Goal: Task Accomplishment & Management: Complete application form

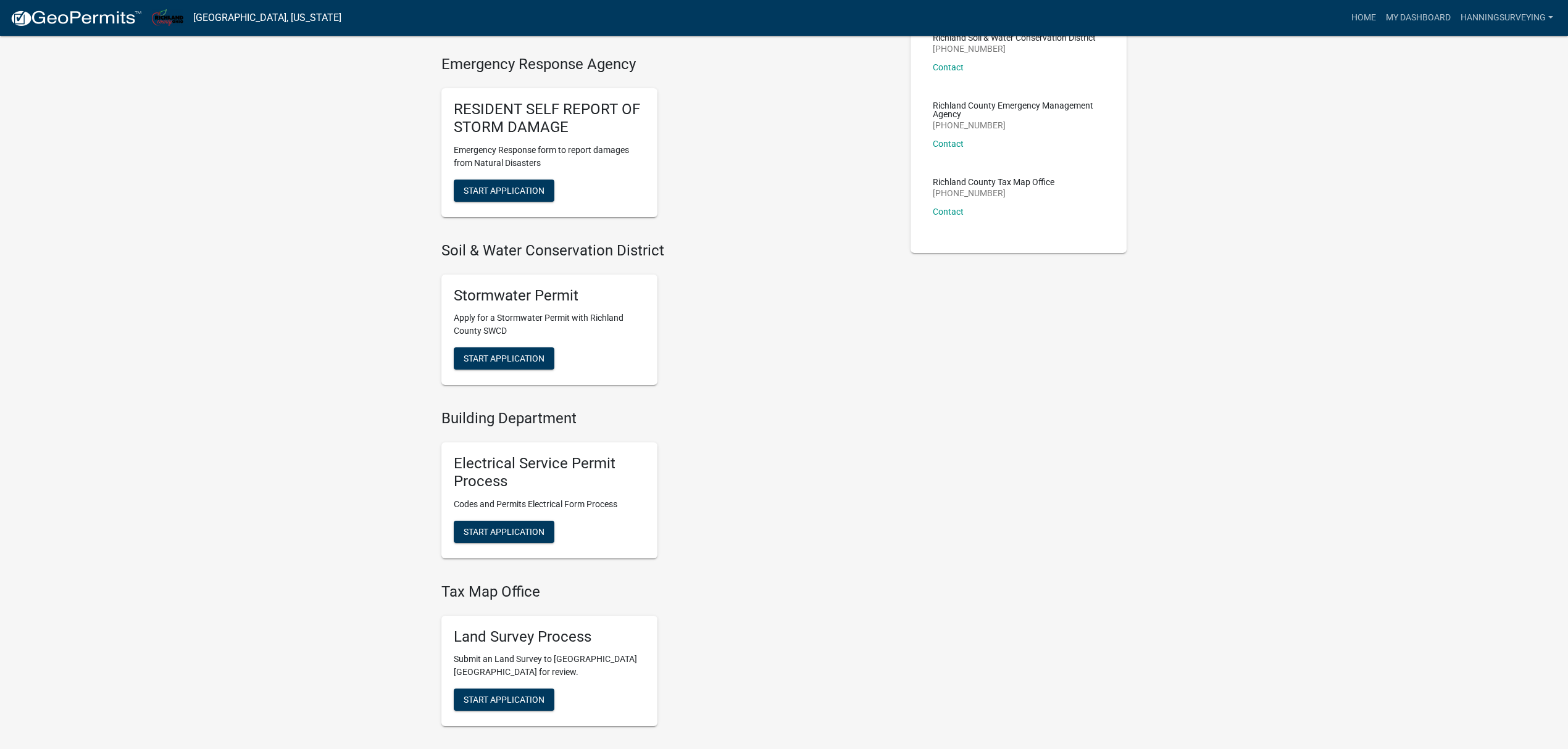
scroll to position [329, 0]
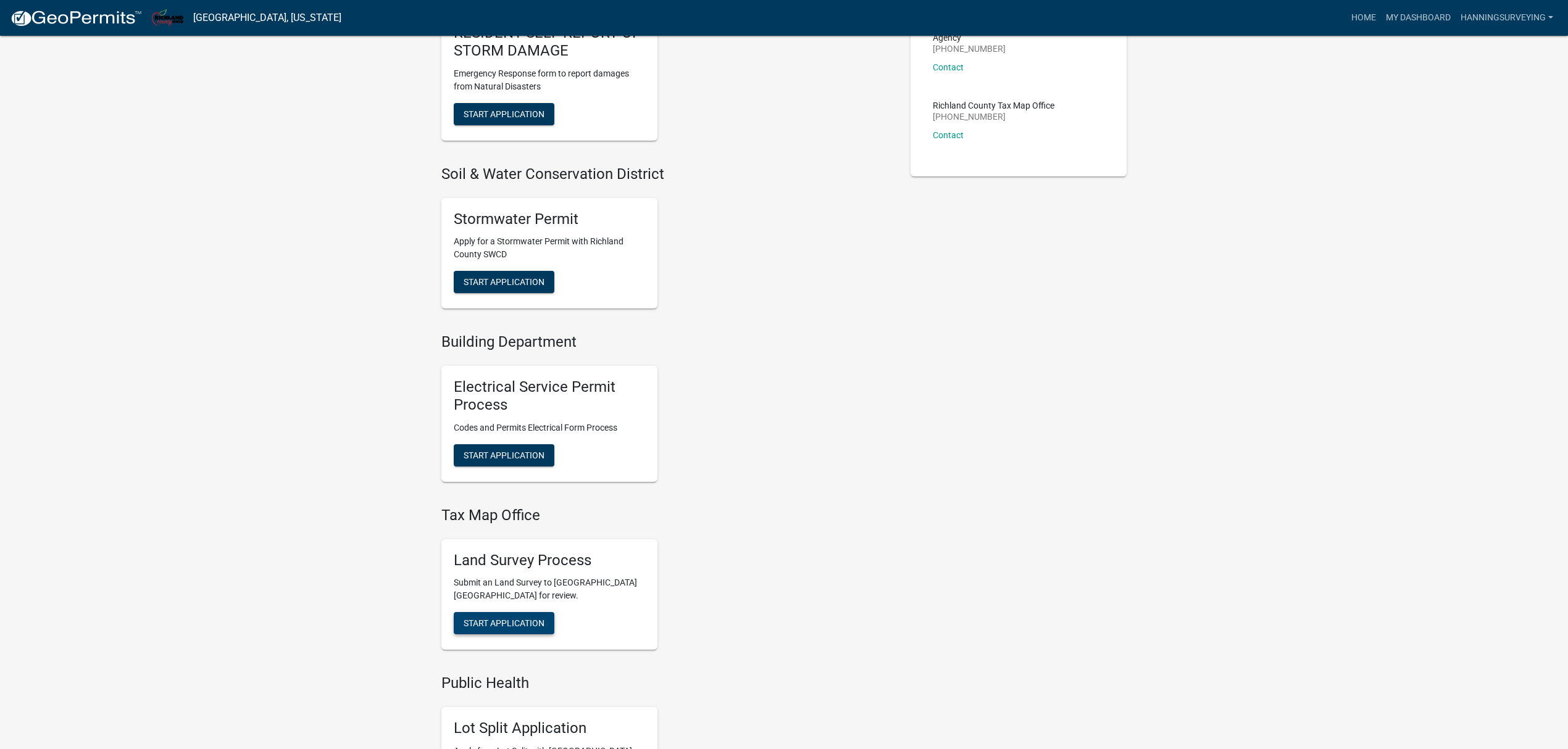
click at [510, 620] on span "Start Application" at bounding box center [504, 623] width 81 height 9
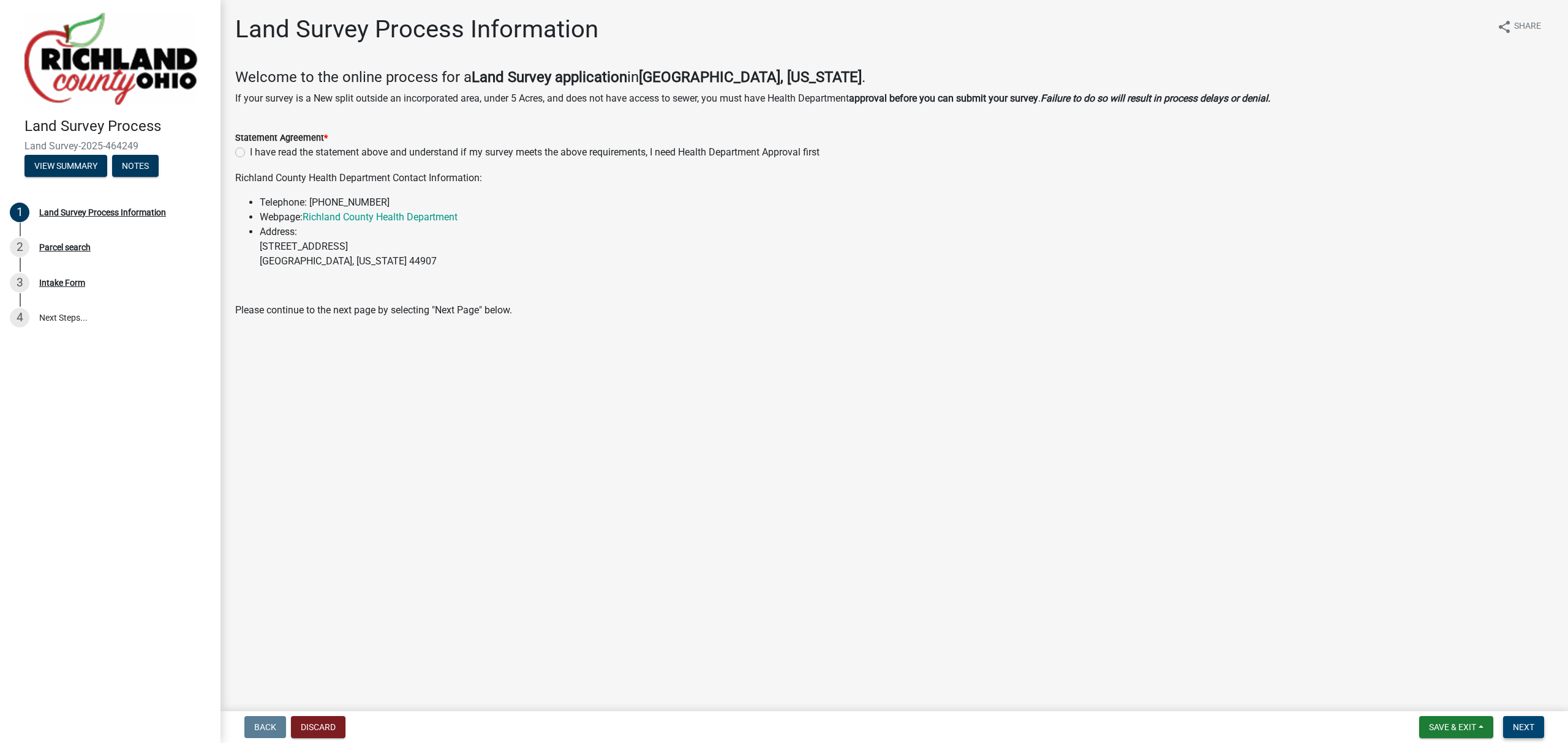
click at [1518, 726] on span "Next" at bounding box center [1523, 727] width 22 height 9
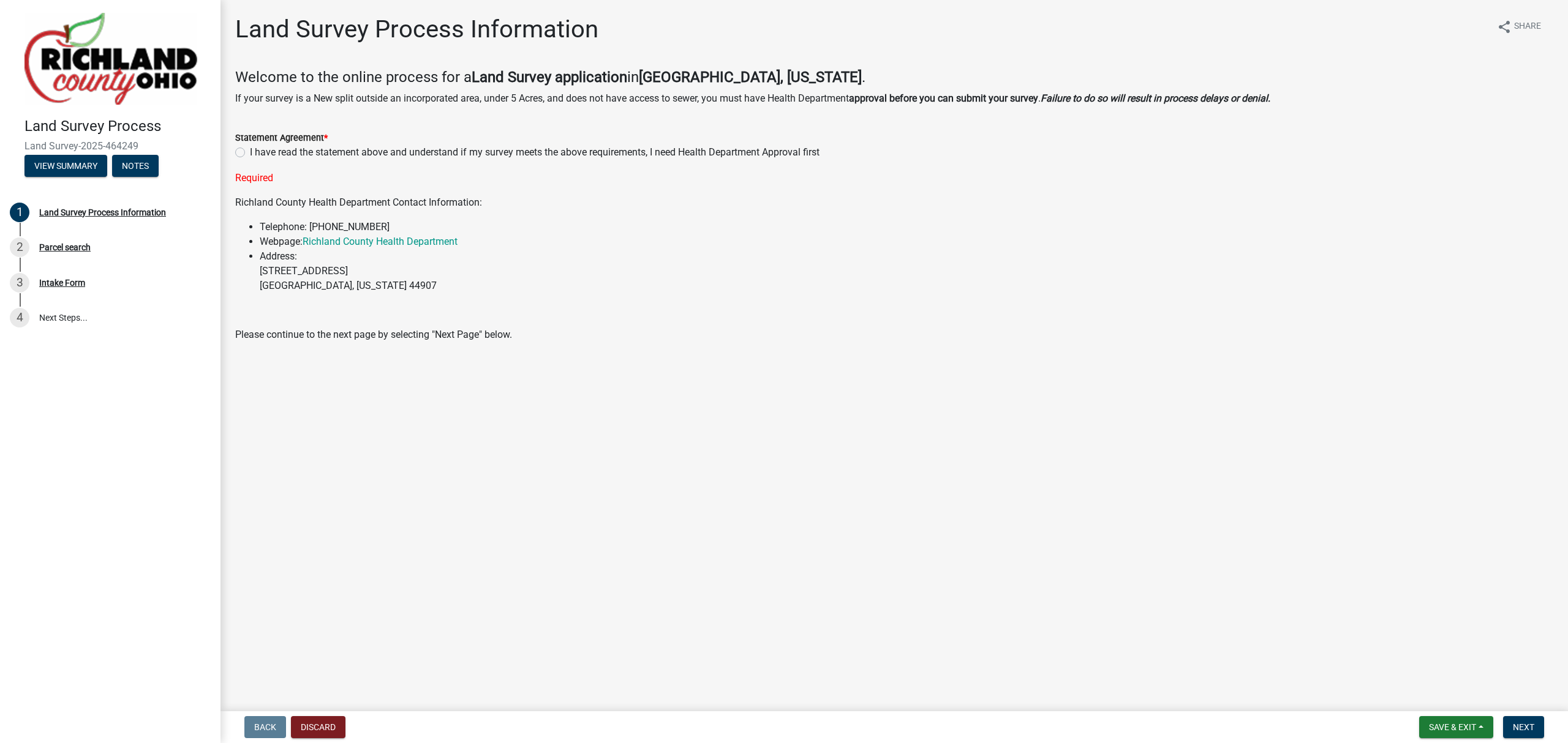
click at [506, 150] on label "I have read the statement above and understand if my survey meets the above req…" at bounding box center [534, 152] width 569 height 15
click at [258, 150] on input "I have read the statement above and understand if my survey meets the above req…" at bounding box center [253, 149] width 8 height 8
radio input "true"
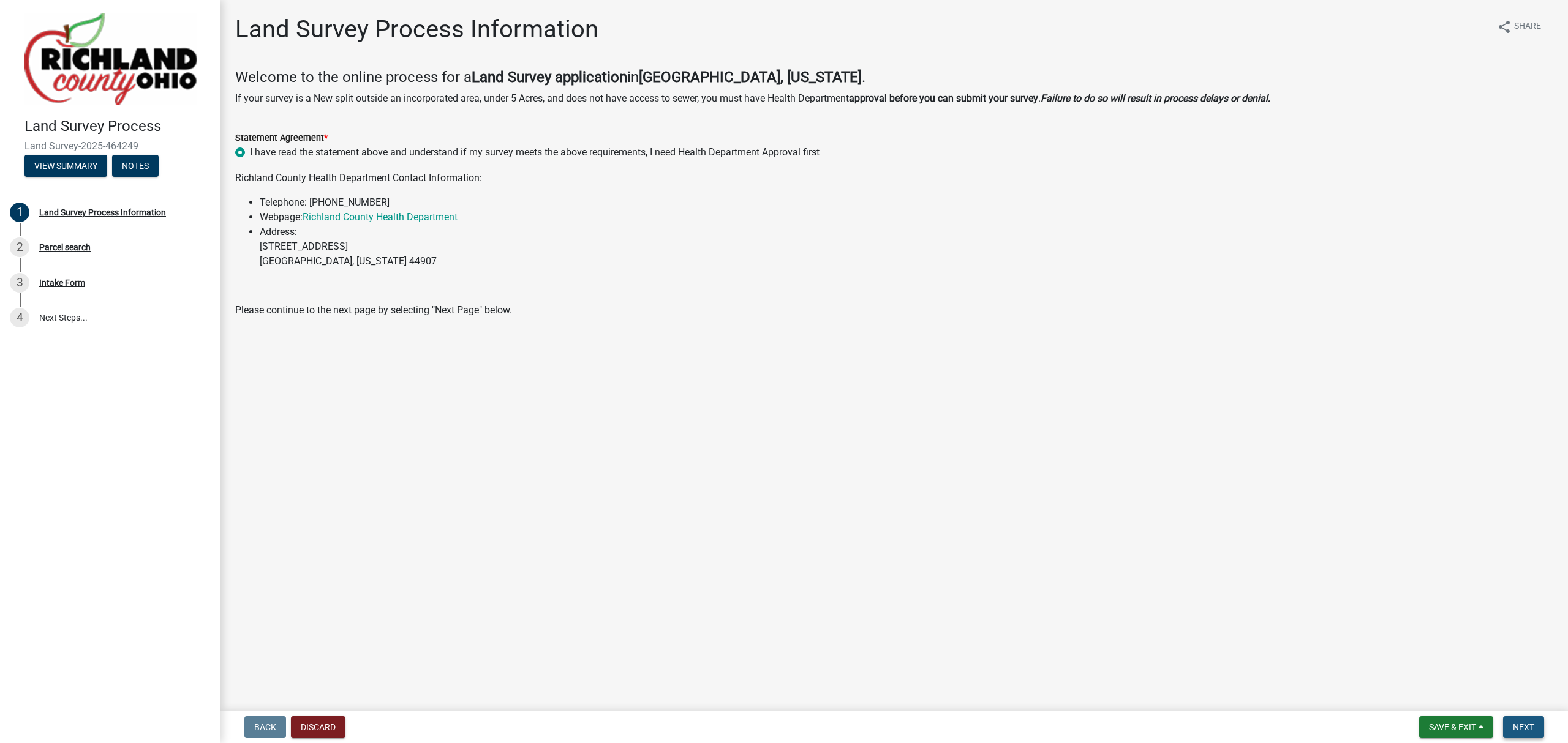
click at [1524, 723] on span "Next" at bounding box center [1523, 727] width 22 height 9
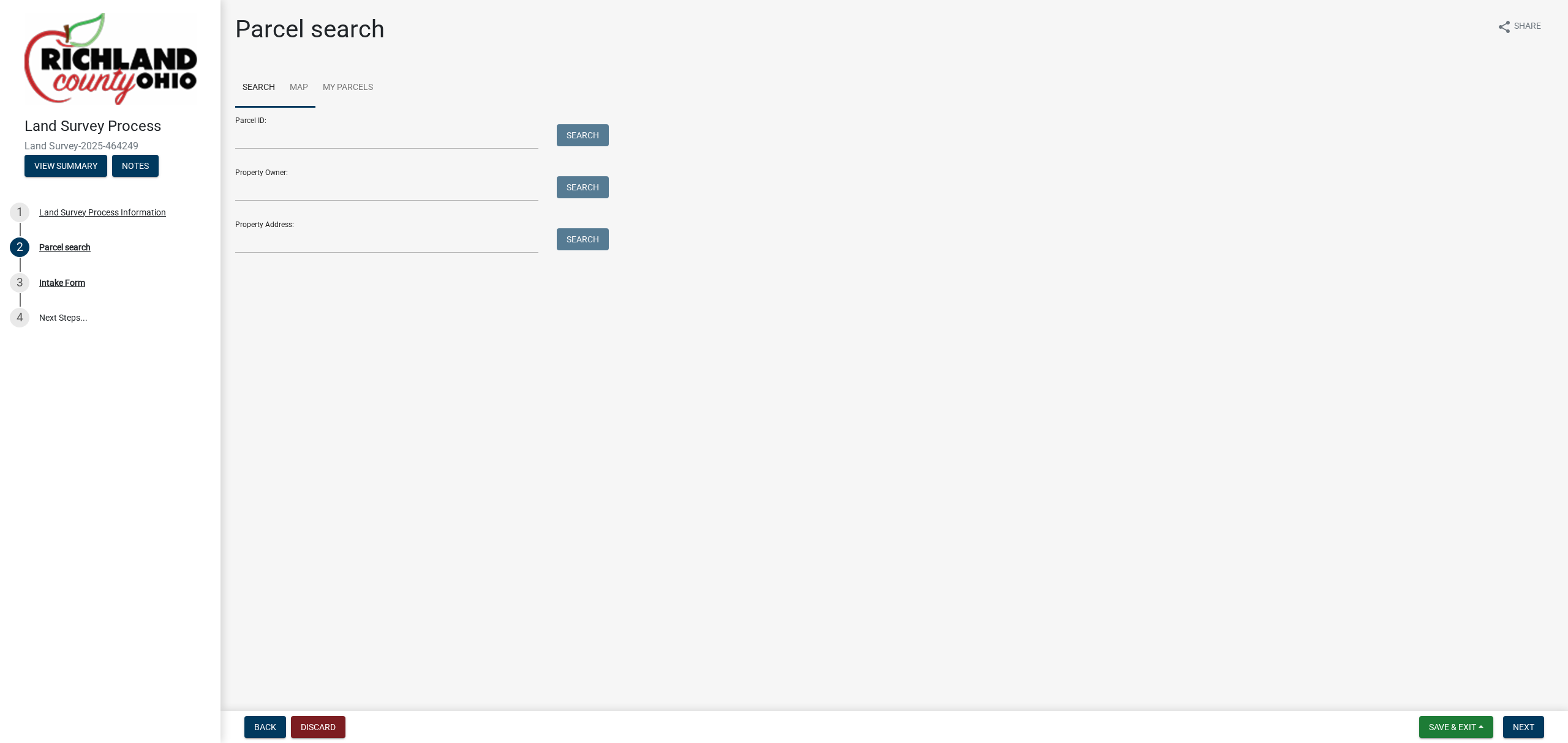
click at [294, 79] on link "Map" at bounding box center [298, 88] width 33 height 39
click at [261, 86] on link "Search" at bounding box center [259, 88] width 47 height 39
click at [281, 189] on input "Property Owner:" at bounding box center [387, 189] width 303 height 25
click at [586, 177] on button "Search" at bounding box center [583, 188] width 52 height 22
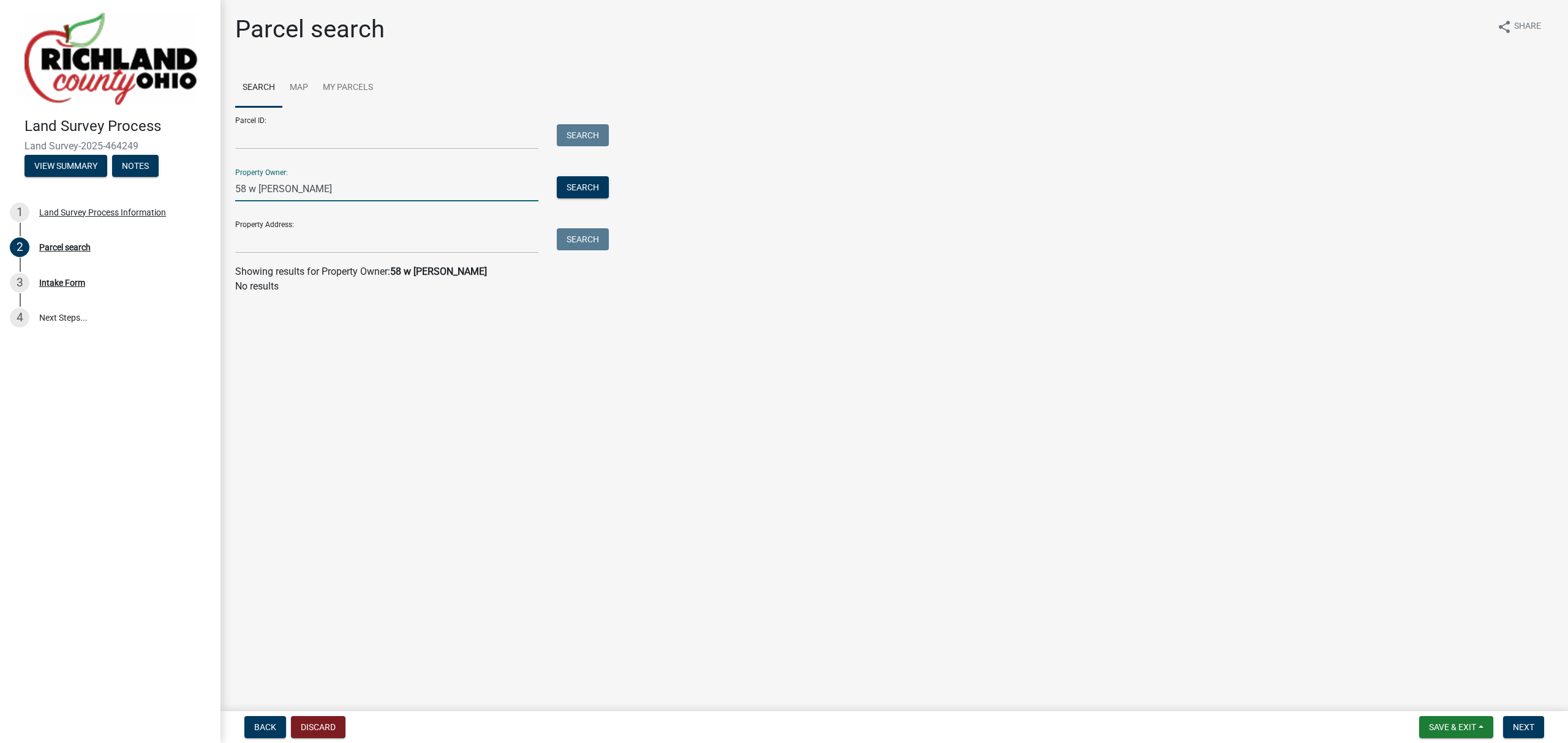
drag, startPoint x: 253, startPoint y: 190, endPoint x: 198, endPoint y: 187, distance: 55.1
click at [198, 187] on div "Land Survey Process Land Survey-2025-464249 View Summary Notes 1 Land Survey Pr…" at bounding box center [784, 371] width 1568 height 743
type input "tucker"
click at [580, 187] on button "Search" at bounding box center [583, 188] width 52 height 22
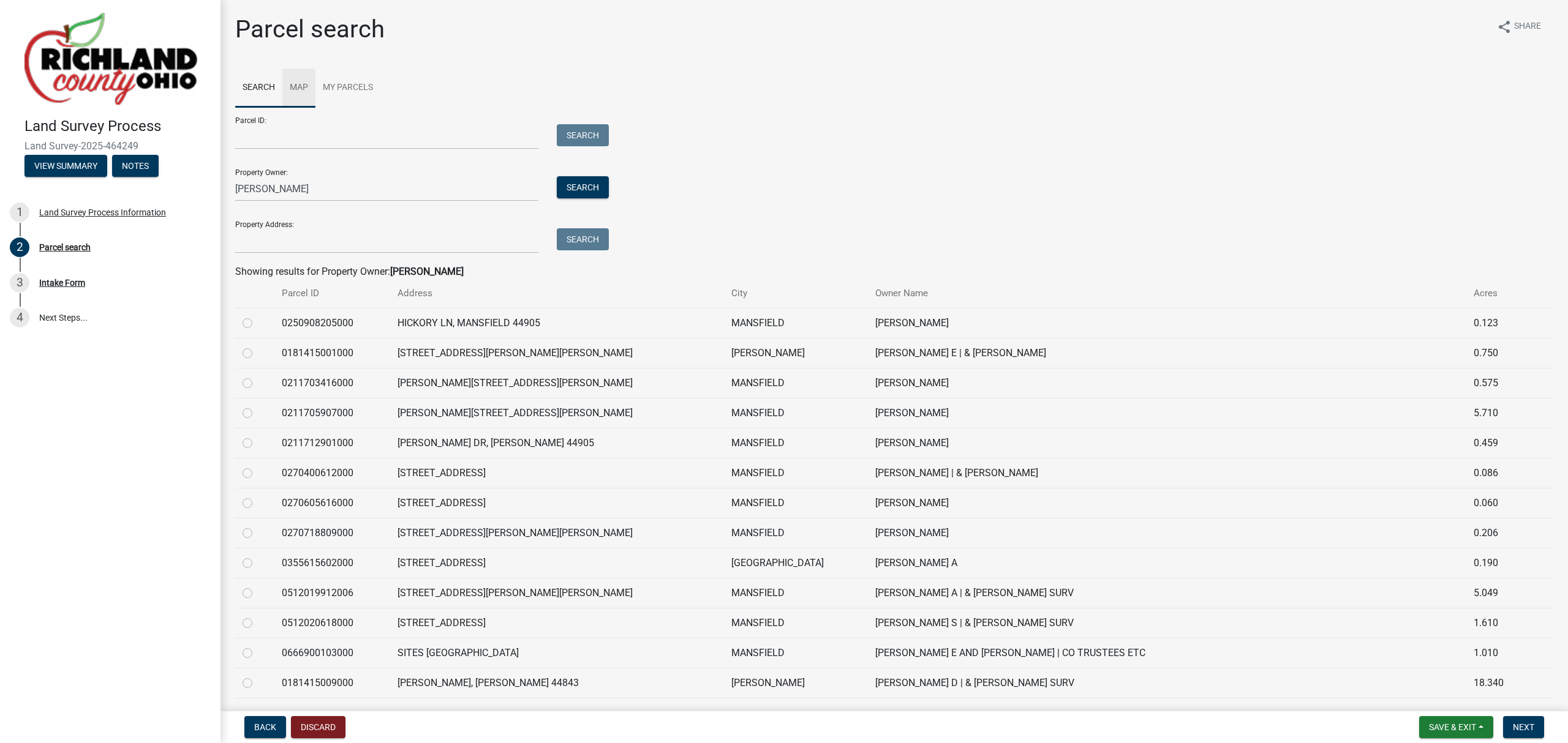
click at [299, 92] on link "Map" at bounding box center [298, 88] width 33 height 39
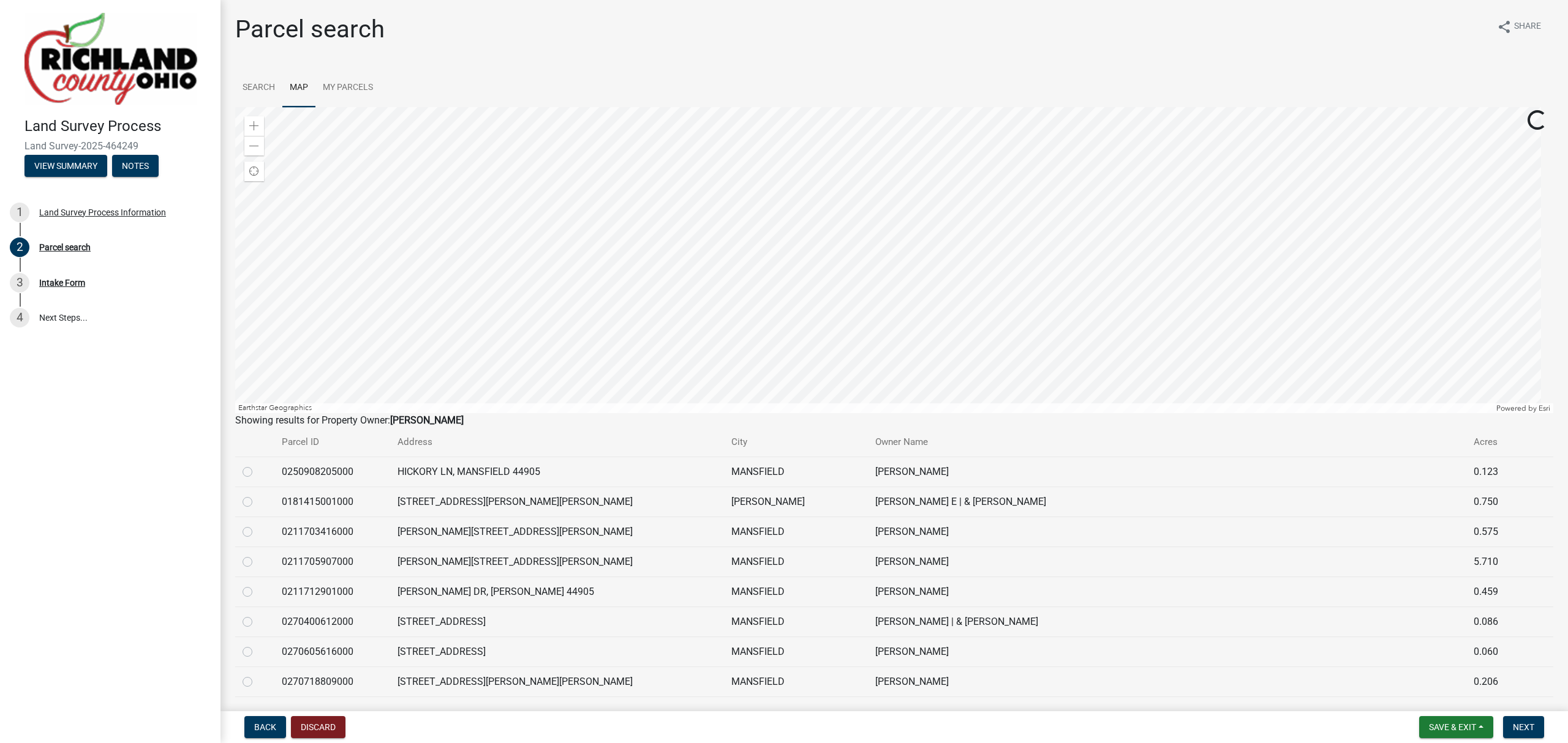
click at [843, 358] on div at bounding box center [895, 260] width 1318 height 306
click at [803, 207] on div at bounding box center [895, 260] width 1318 height 306
click at [823, 190] on div at bounding box center [895, 260] width 1318 height 306
click at [968, 190] on div at bounding box center [895, 260] width 1318 height 306
click at [741, 292] on div at bounding box center [895, 260] width 1318 height 306
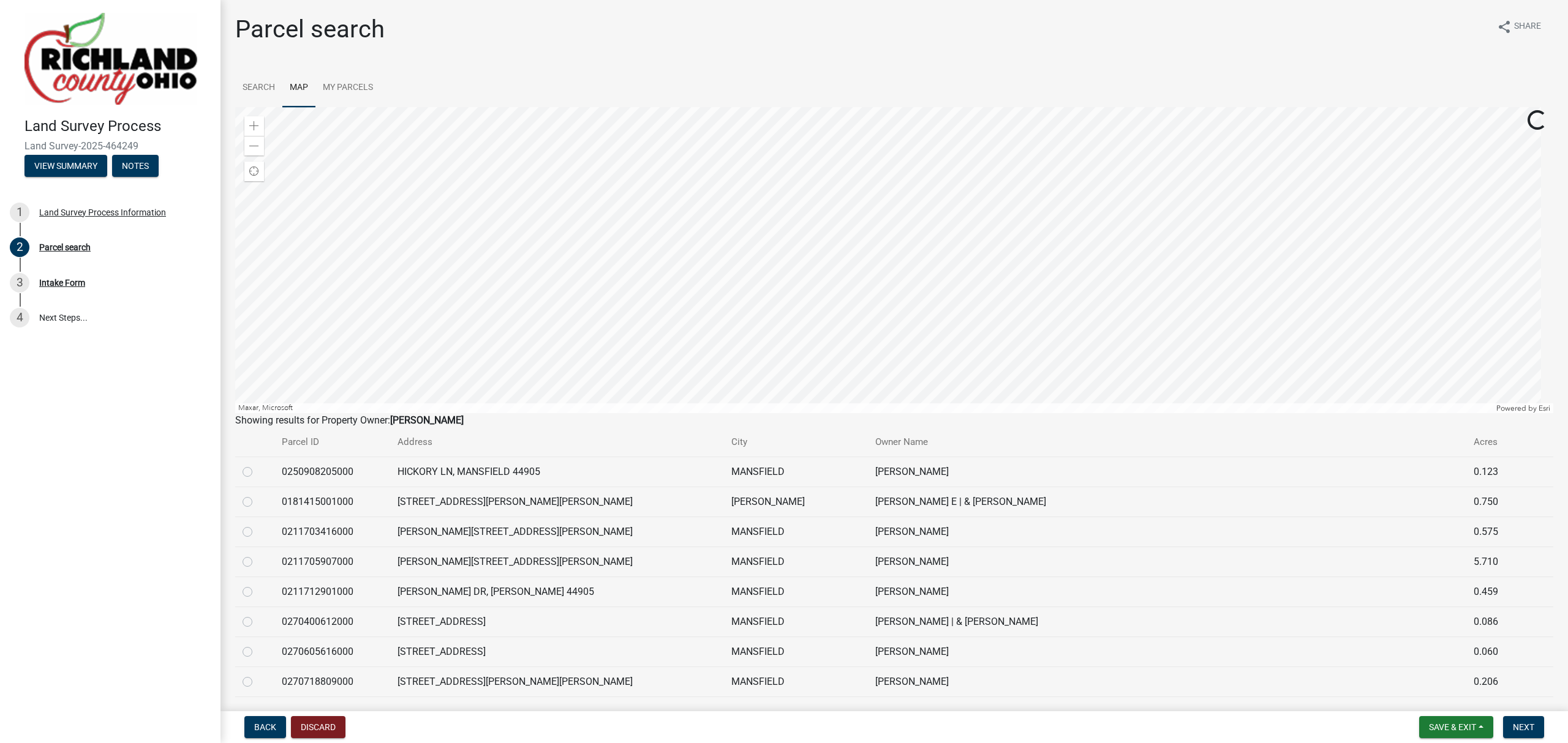
click at [255, 471] on div at bounding box center [254, 472] width 24 height 15
click at [257, 464] on label at bounding box center [257, 464] width 0 height 0
click at [257, 471] on input "radio" at bounding box center [261, 468] width 8 height 8
radio input "true"
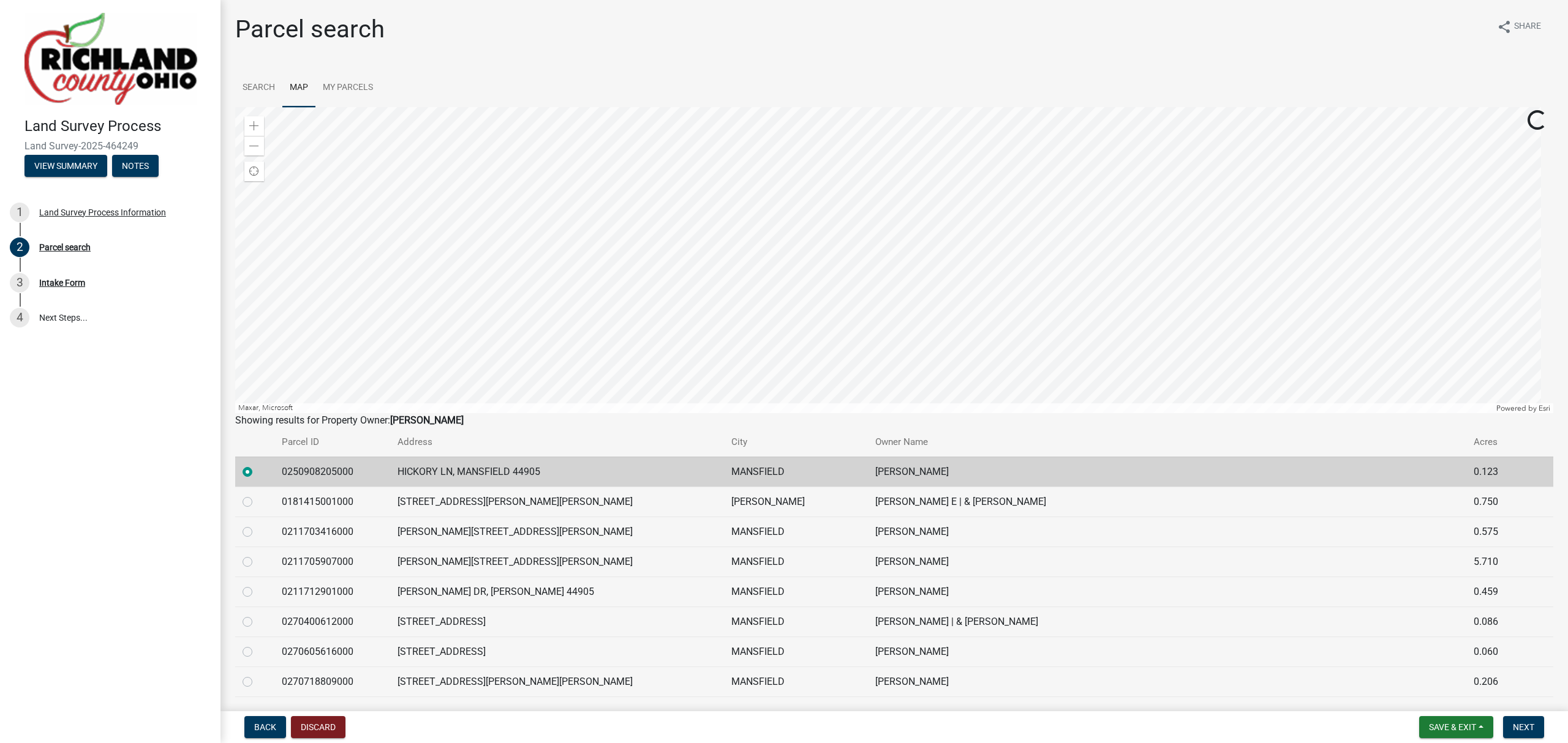
click at [257, 464] on label at bounding box center [257, 464] width 0 height 0
click at [257, 471] on input "radio" at bounding box center [261, 468] width 8 height 8
click at [260, 141] on div "Zoom out" at bounding box center [253, 145] width 20 height 20
click at [1076, 287] on div at bounding box center [895, 260] width 1318 height 306
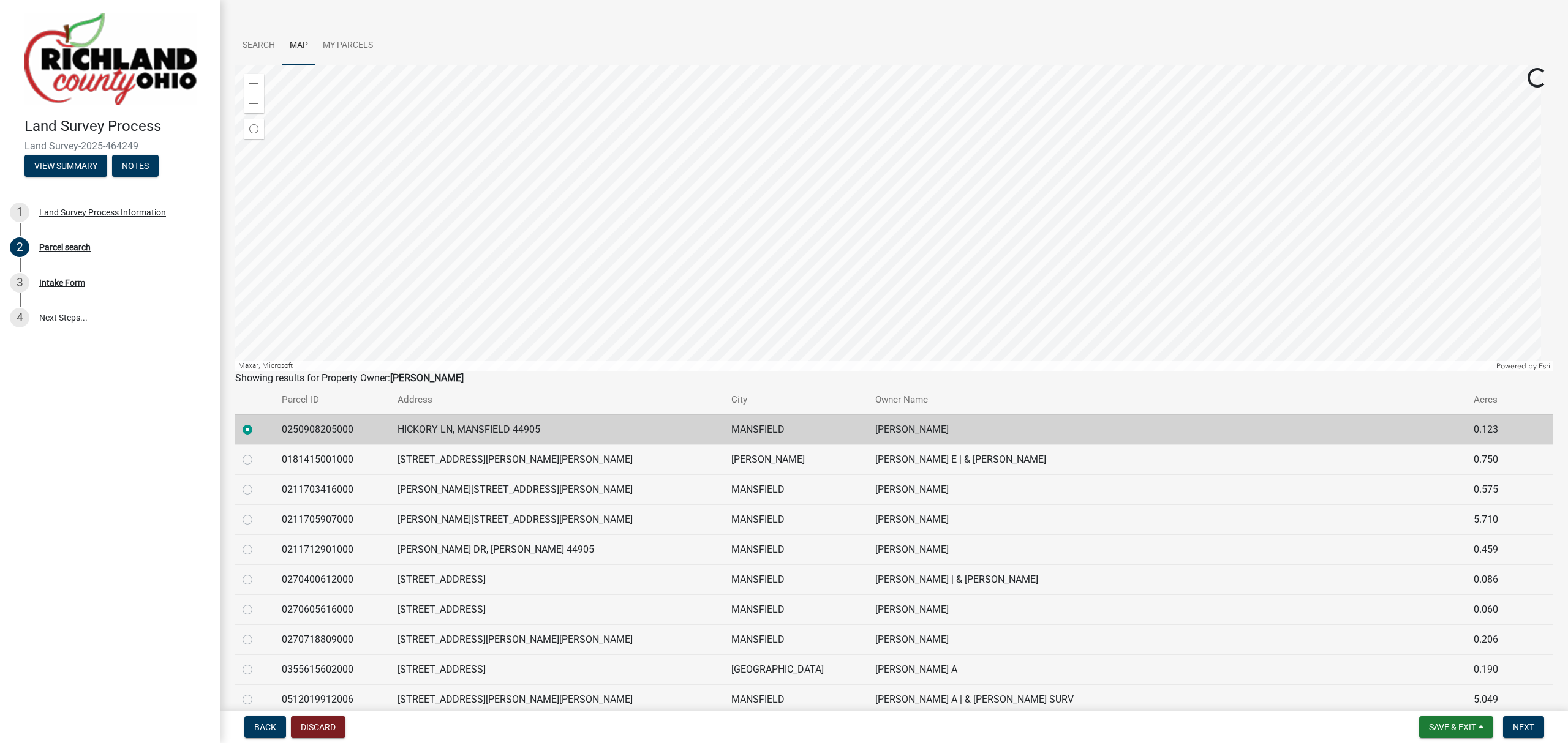
scroll to position [571, 0]
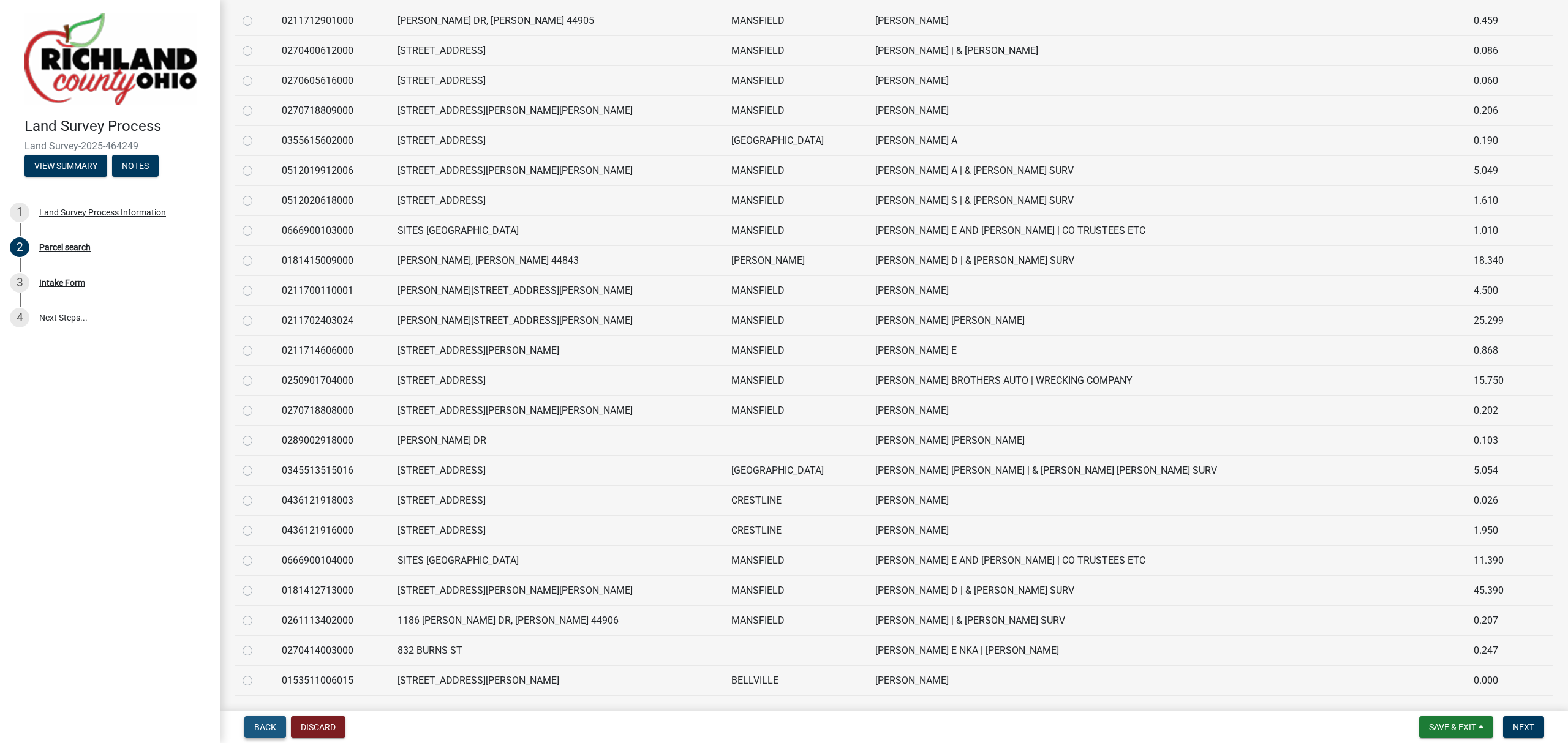
click at [254, 731] on span "Back" at bounding box center [266, 727] width 22 height 9
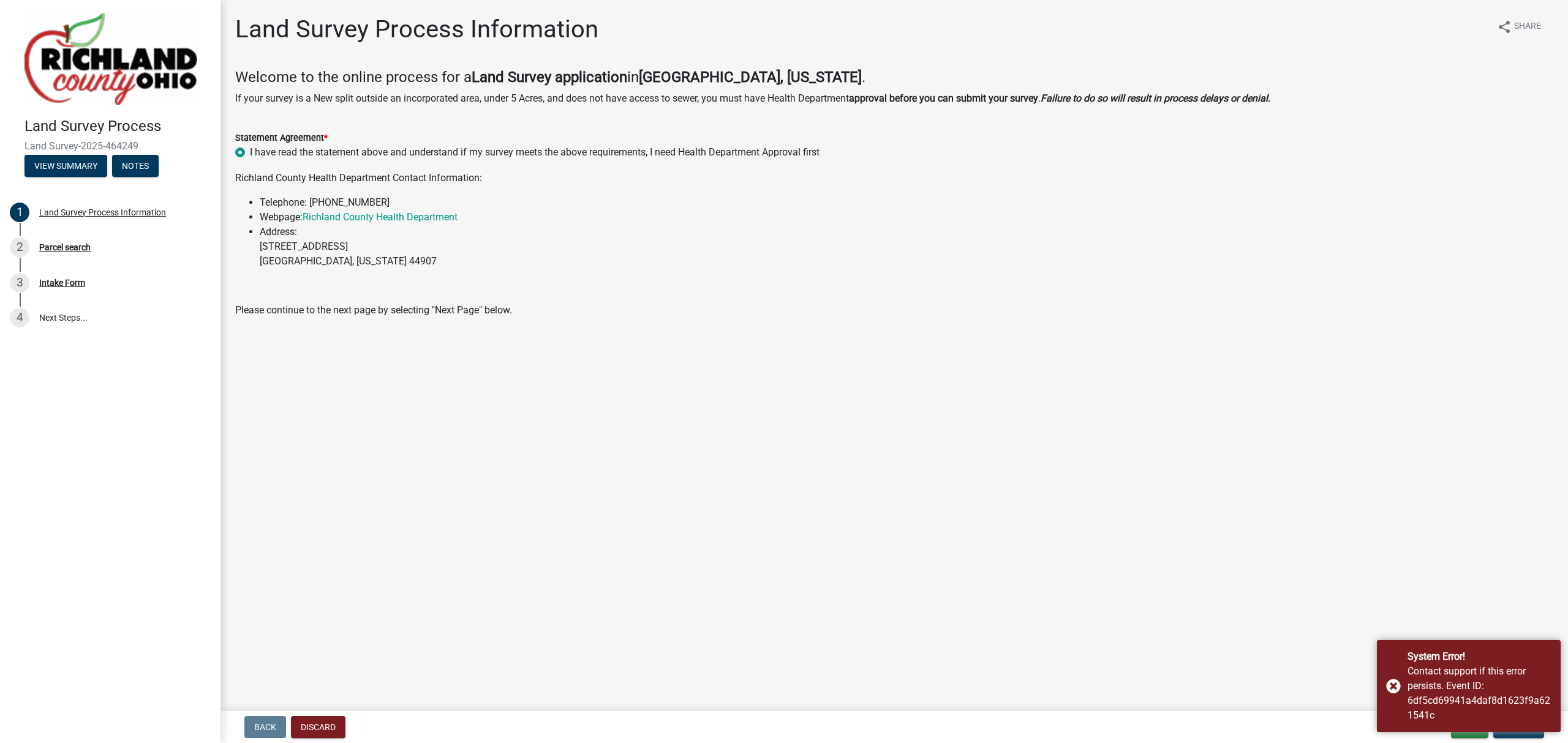
click at [1348, 571] on main "Land Survey Process Information share Share Welcome to the online process for a…" at bounding box center [894, 353] width 1347 height 707
click at [1391, 684] on div "System Error! Contact support if this error persists. Event ID: 6df5cd69941a4da…" at bounding box center [1468, 686] width 183 height 92
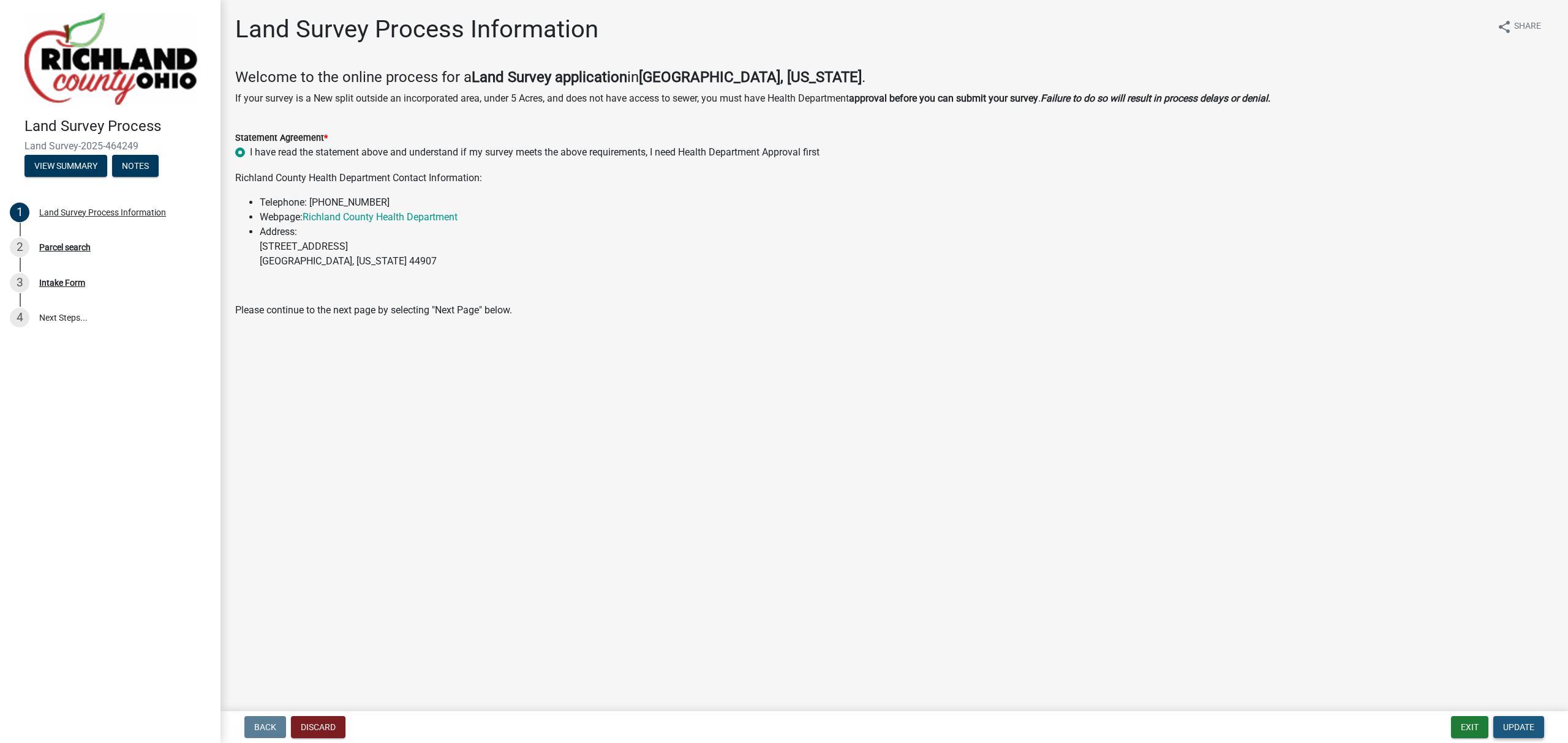
click at [1504, 730] on span "Update" at bounding box center [1518, 727] width 31 height 9
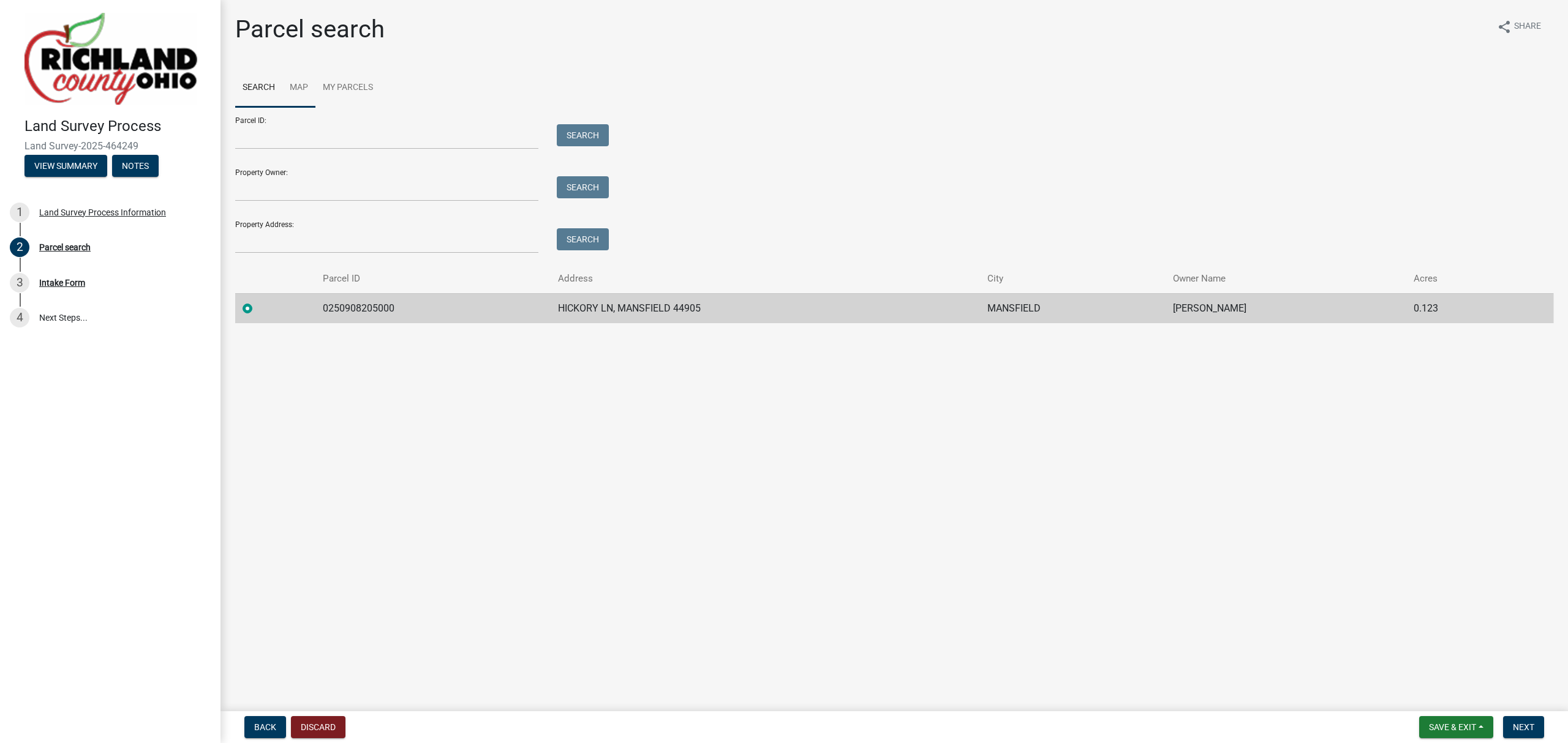
click at [309, 92] on link "Map" at bounding box center [298, 88] width 33 height 39
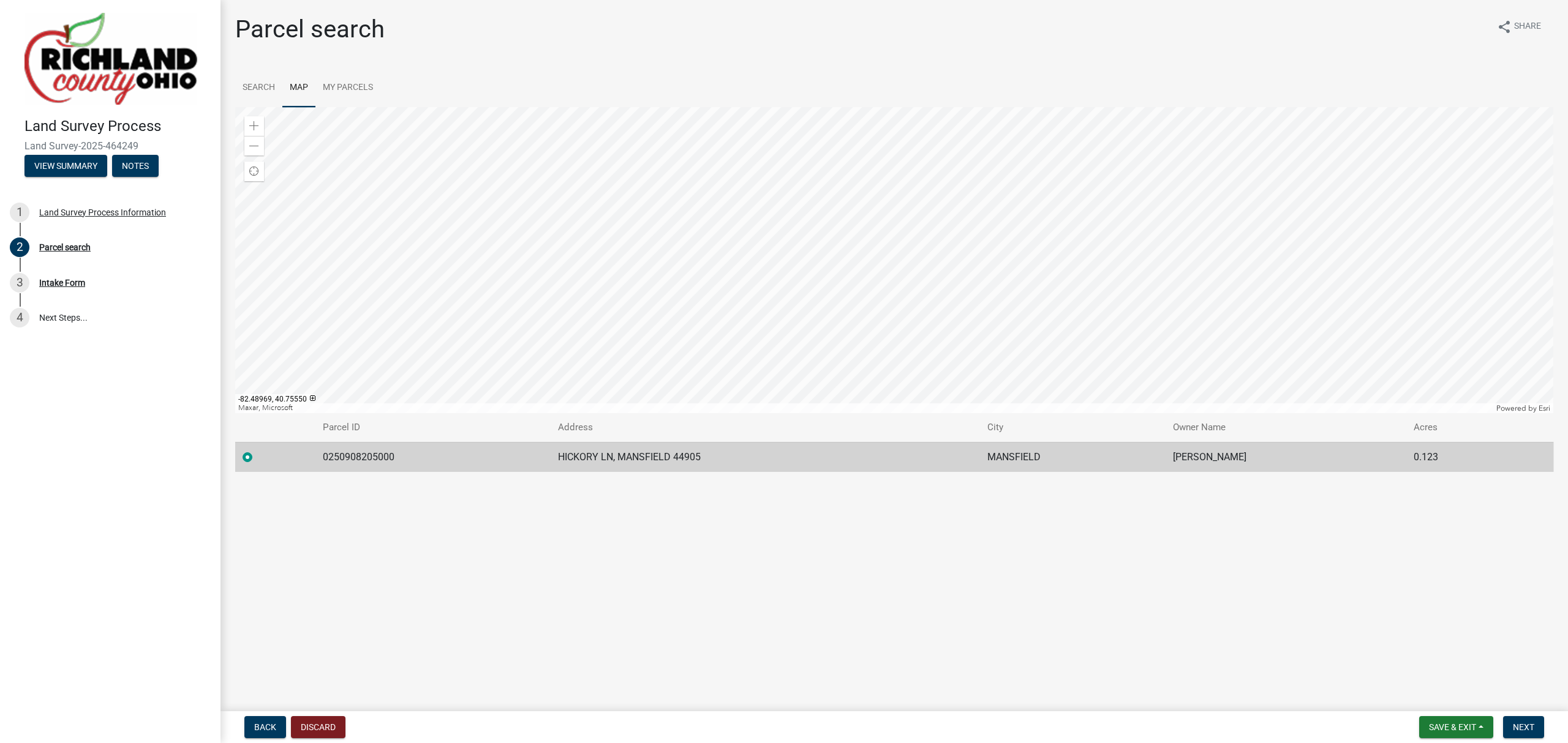
click at [985, 149] on div at bounding box center [895, 260] width 1318 height 306
click at [1231, 202] on div at bounding box center [895, 260] width 1318 height 306
click at [252, 147] on span at bounding box center [254, 146] width 9 height 9
click at [901, 201] on div at bounding box center [895, 260] width 1318 height 306
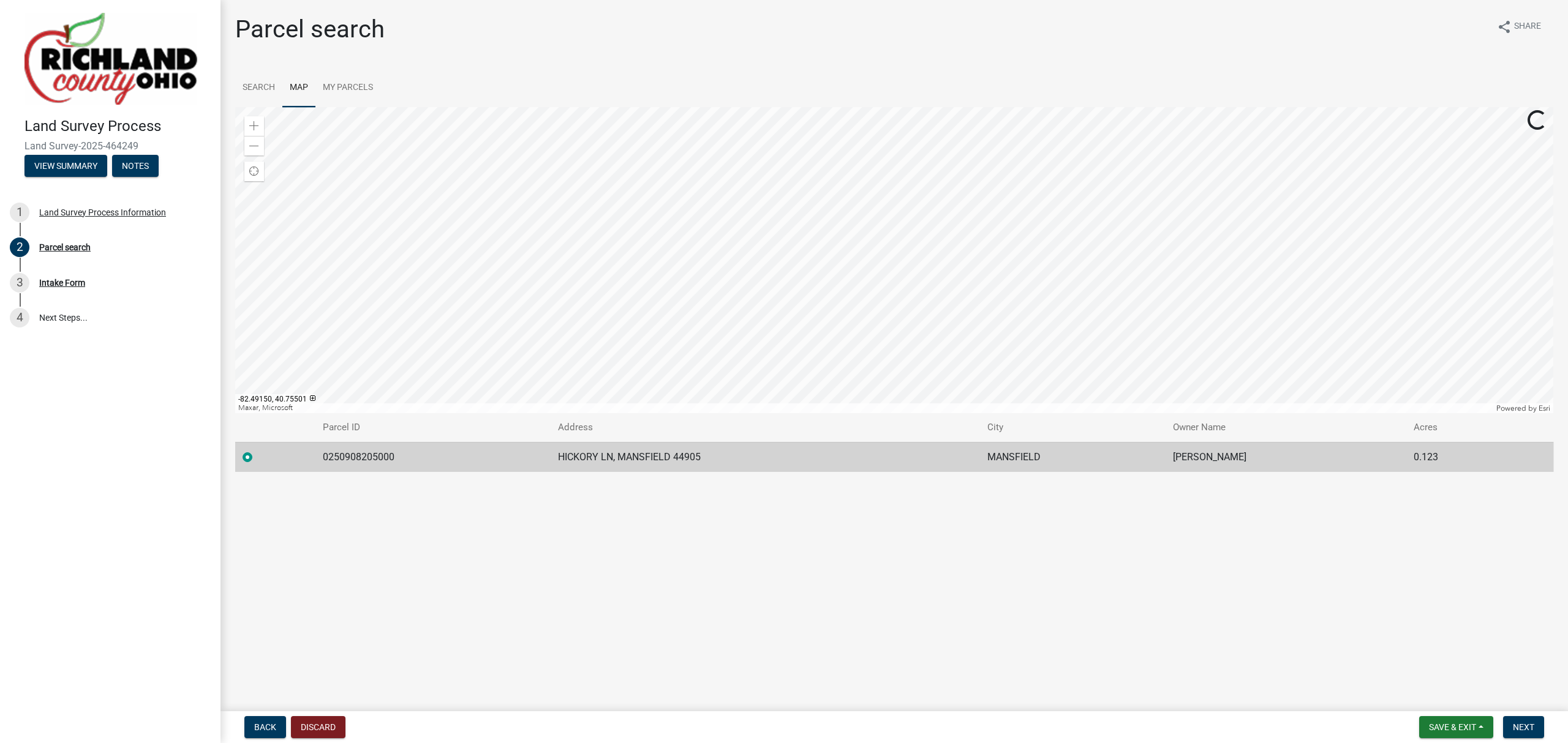
click at [241, 723] on form "Back Discard" at bounding box center [292, 727] width 106 height 22
click at [260, 724] on span "Back" at bounding box center [266, 727] width 22 height 9
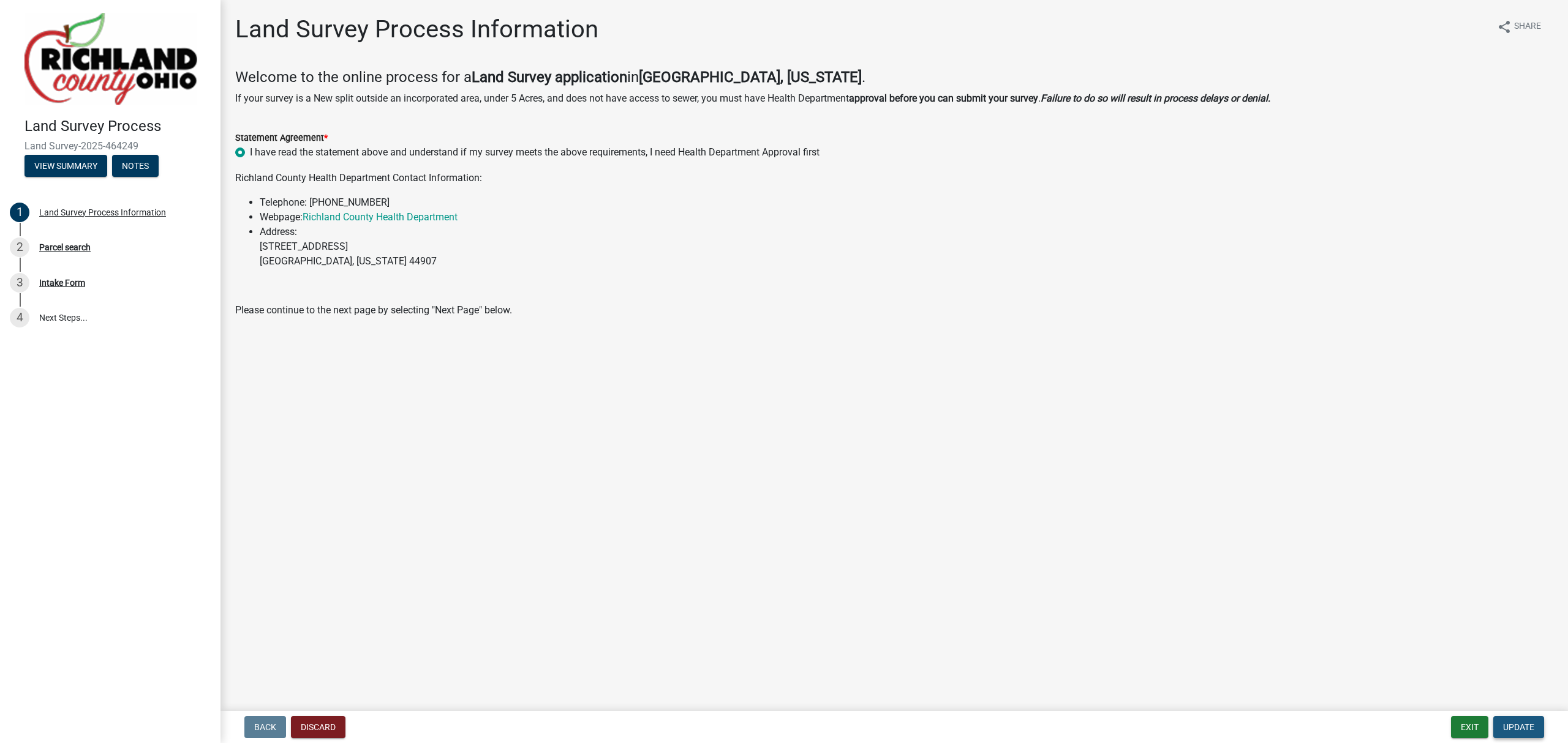
click at [1510, 726] on span "Update" at bounding box center [1518, 727] width 31 height 9
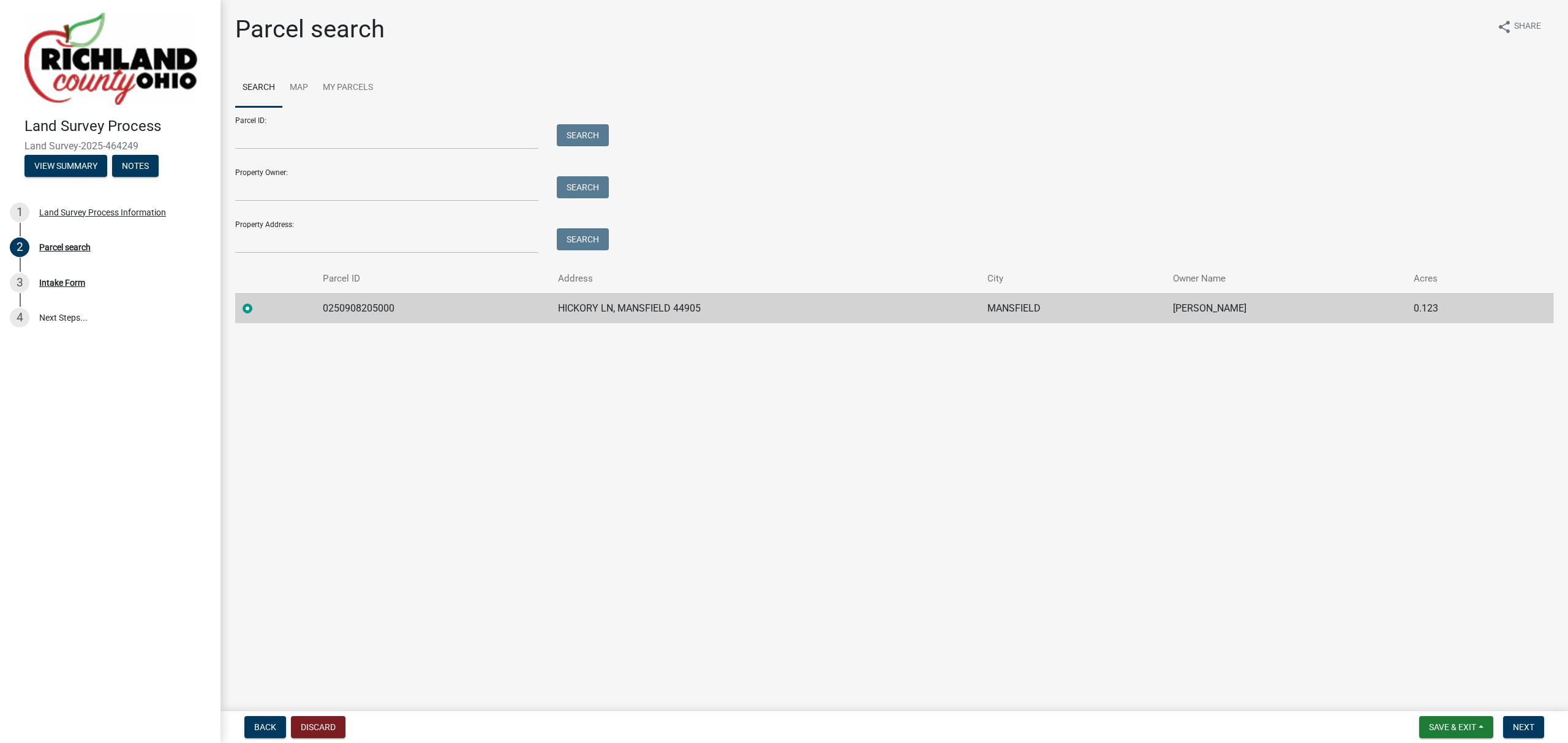
click at [329, 311] on td "0250908205000" at bounding box center [433, 308] width 236 height 30
click at [118, 48] on img at bounding box center [110, 59] width 173 height 92
click at [313, 730] on button "Discard" at bounding box center [318, 727] width 54 height 22
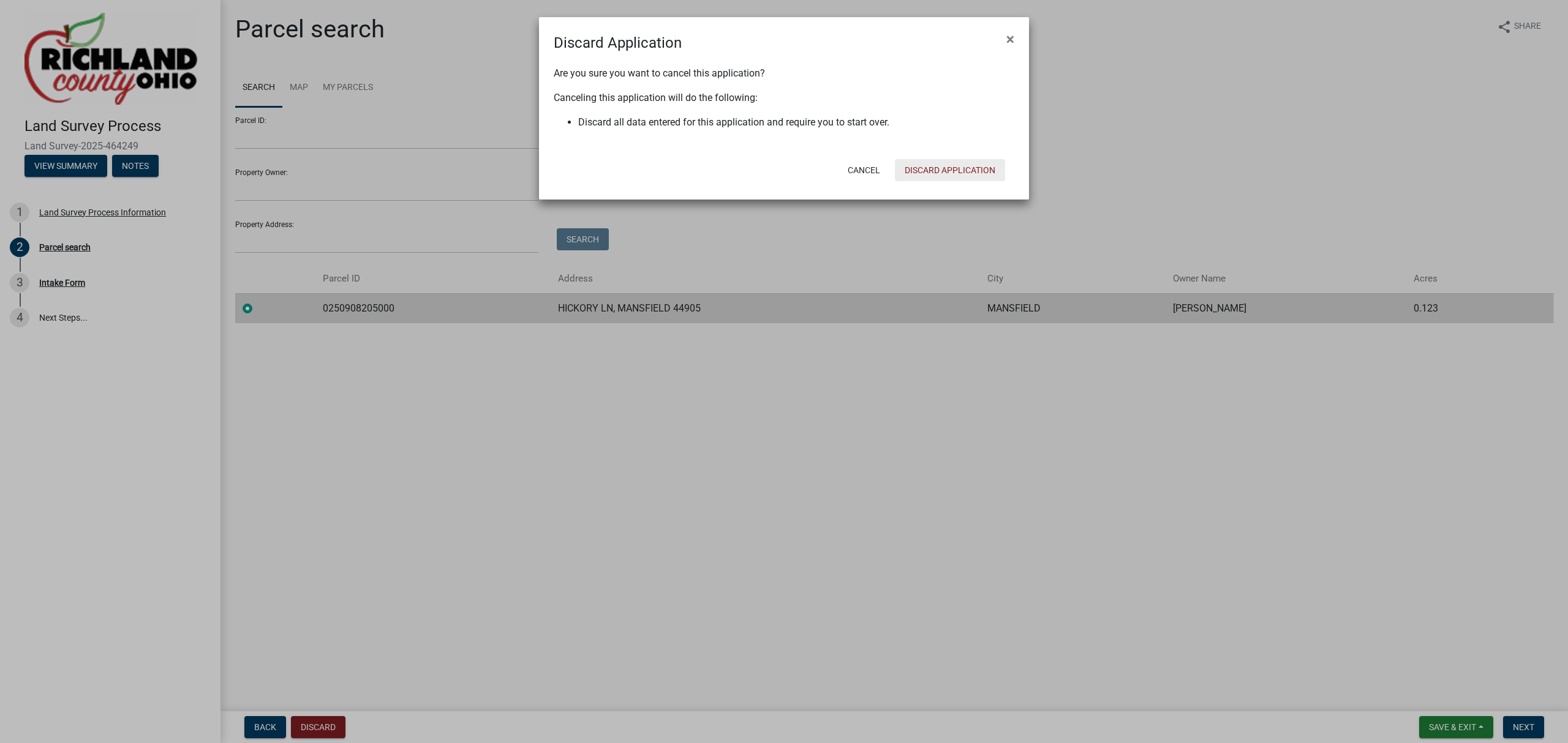
click at [936, 163] on button "Discard Application" at bounding box center [950, 170] width 110 height 22
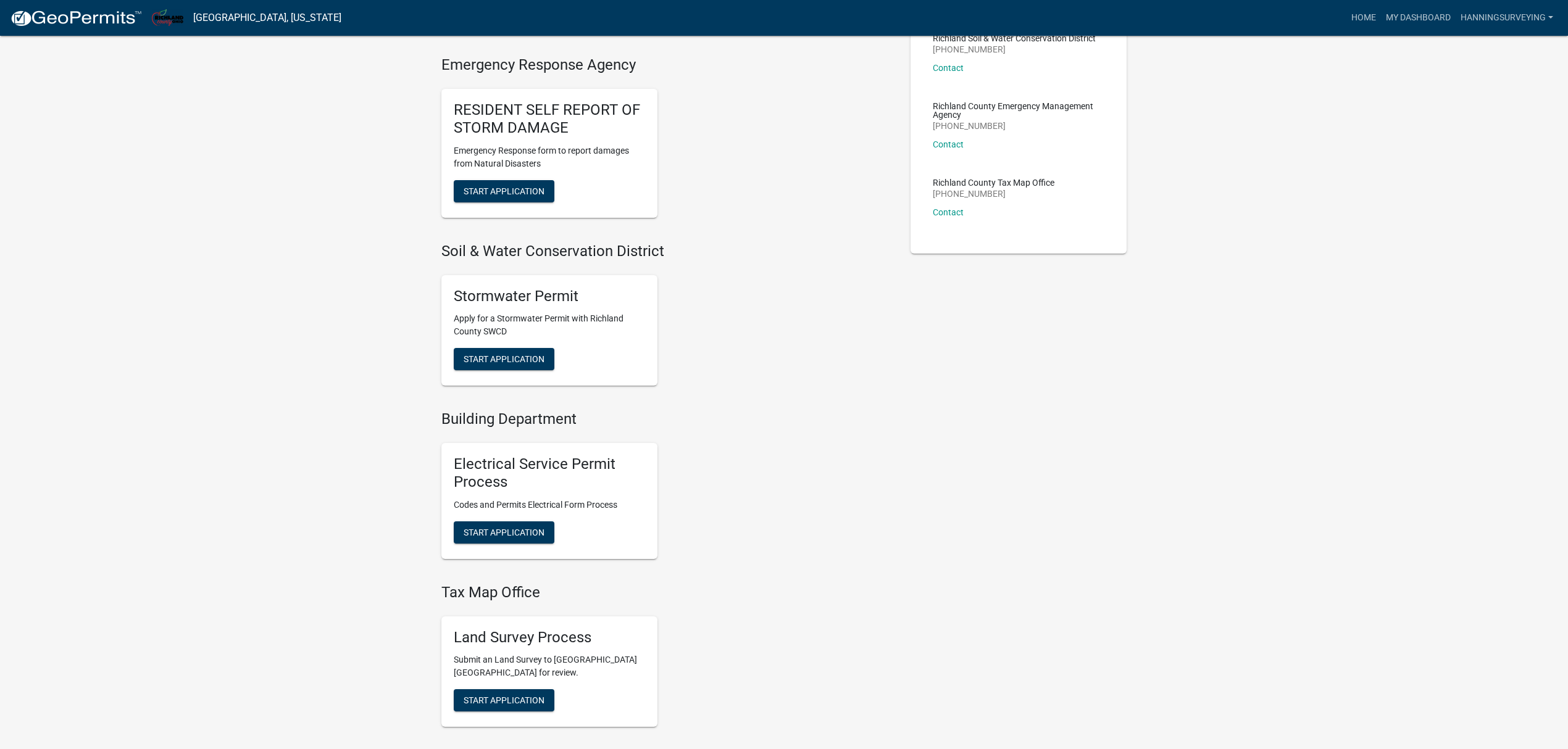
scroll to position [329, 0]
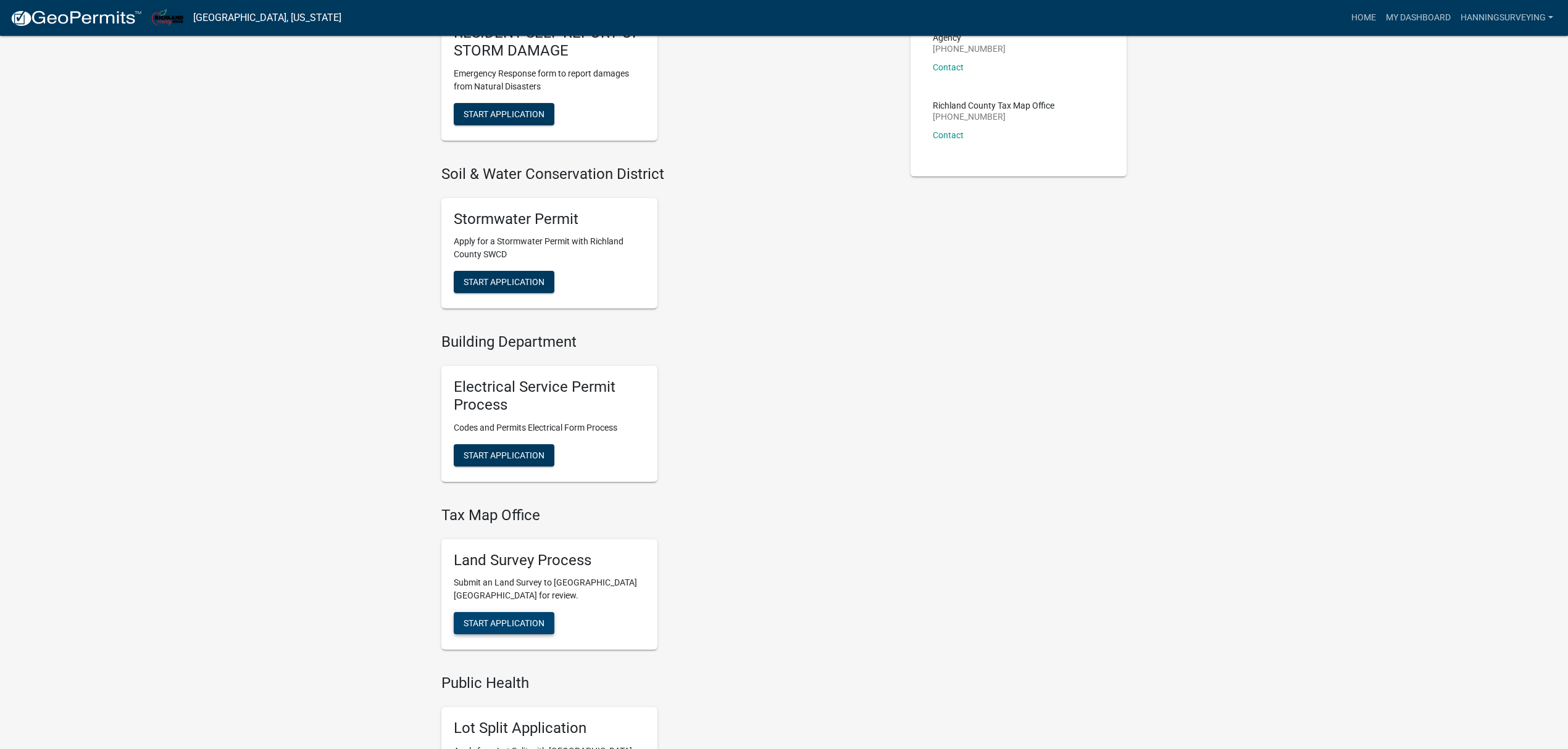
click at [521, 625] on span "Start Application" at bounding box center [504, 623] width 81 height 9
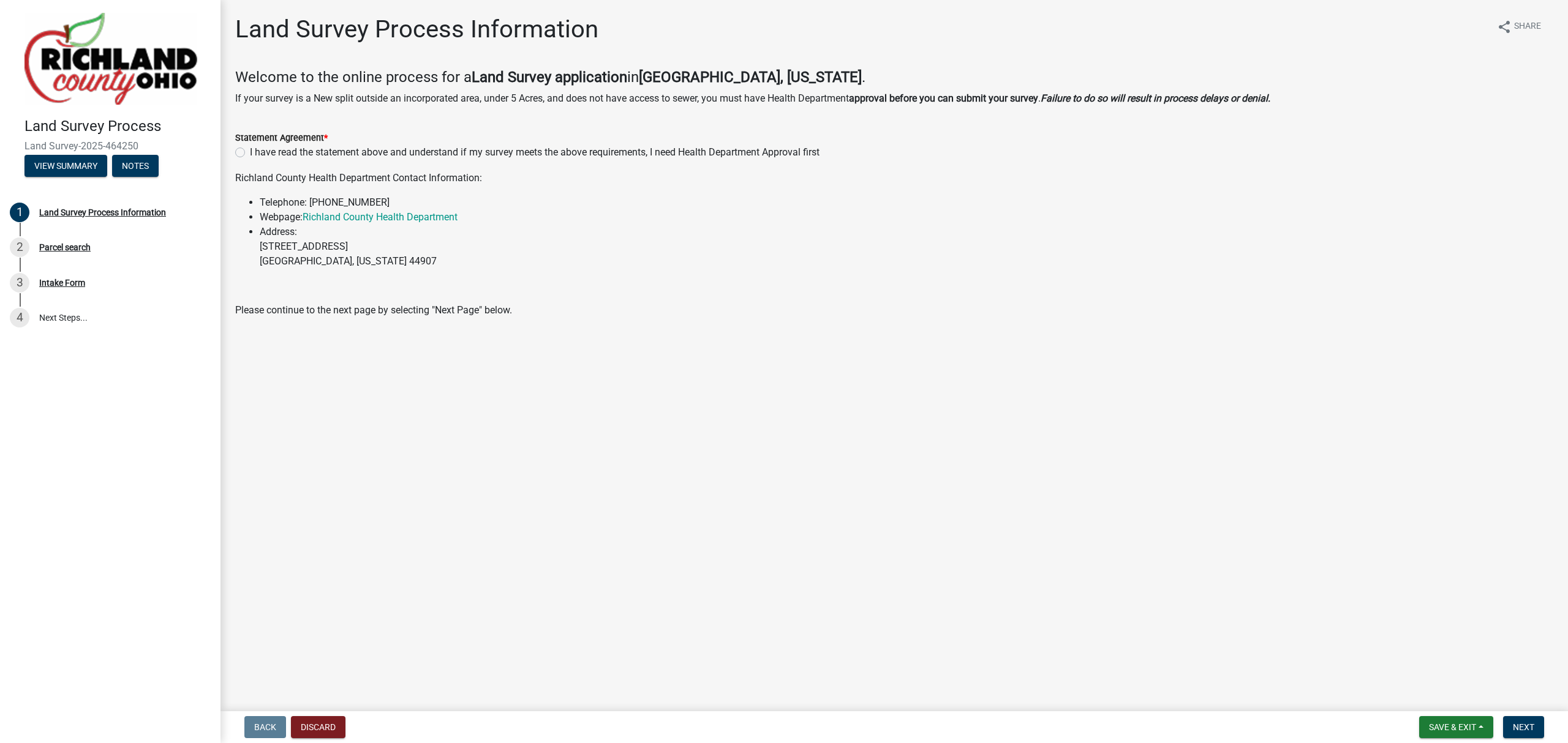
click at [329, 151] on label "I have read the statement above and understand if my survey meets the above req…" at bounding box center [534, 152] width 569 height 15
click at [258, 151] on input "I have read the statement above and understand if my survey meets the above req…" at bounding box center [253, 149] width 8 height 8
radio input "true"
click at [1526, 733] on button "Next" at bounding box center [1523, 727] width 41 height 22
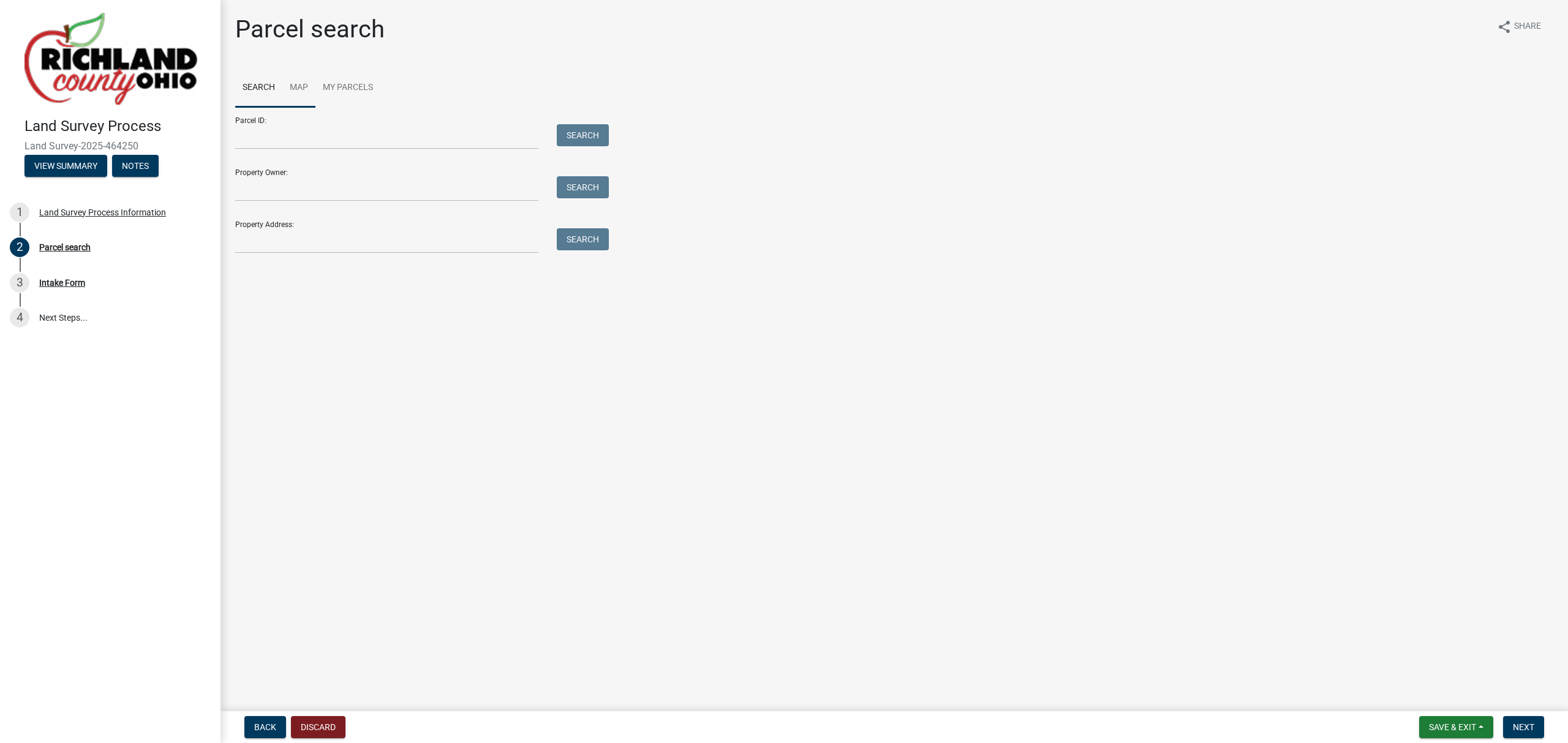
click at [305, 90] on link "Map" at bounding box center [298, 88] width 33 height 39
click at [784, 246] on div at bounding box center [895, 260] width 1318 height 306
click at [252, 126] on span at bounding box center [254, 126] width 9 height 9
click at [718, 346] on div at bounding box center [895, 260] width 1318 height 306
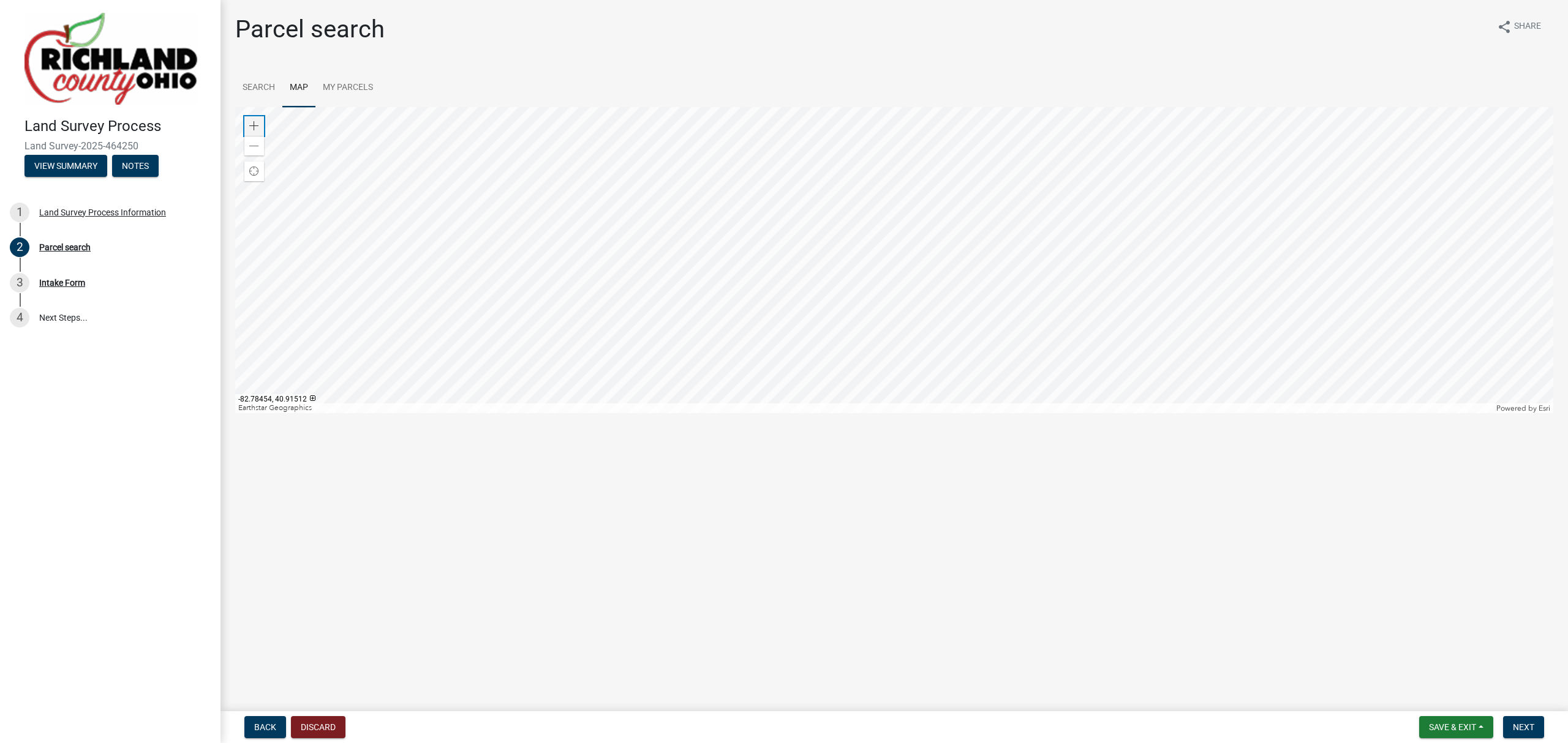
click at [260, 126] on div "Zoom in" at bounding box center [253, 125] width 20 height 20
click at [1199, 216] on div at bounding box center [895, 260] width 1318 height 306
click at [1095, 199] on div at bounding box center [895, 260] width 1318 height 306
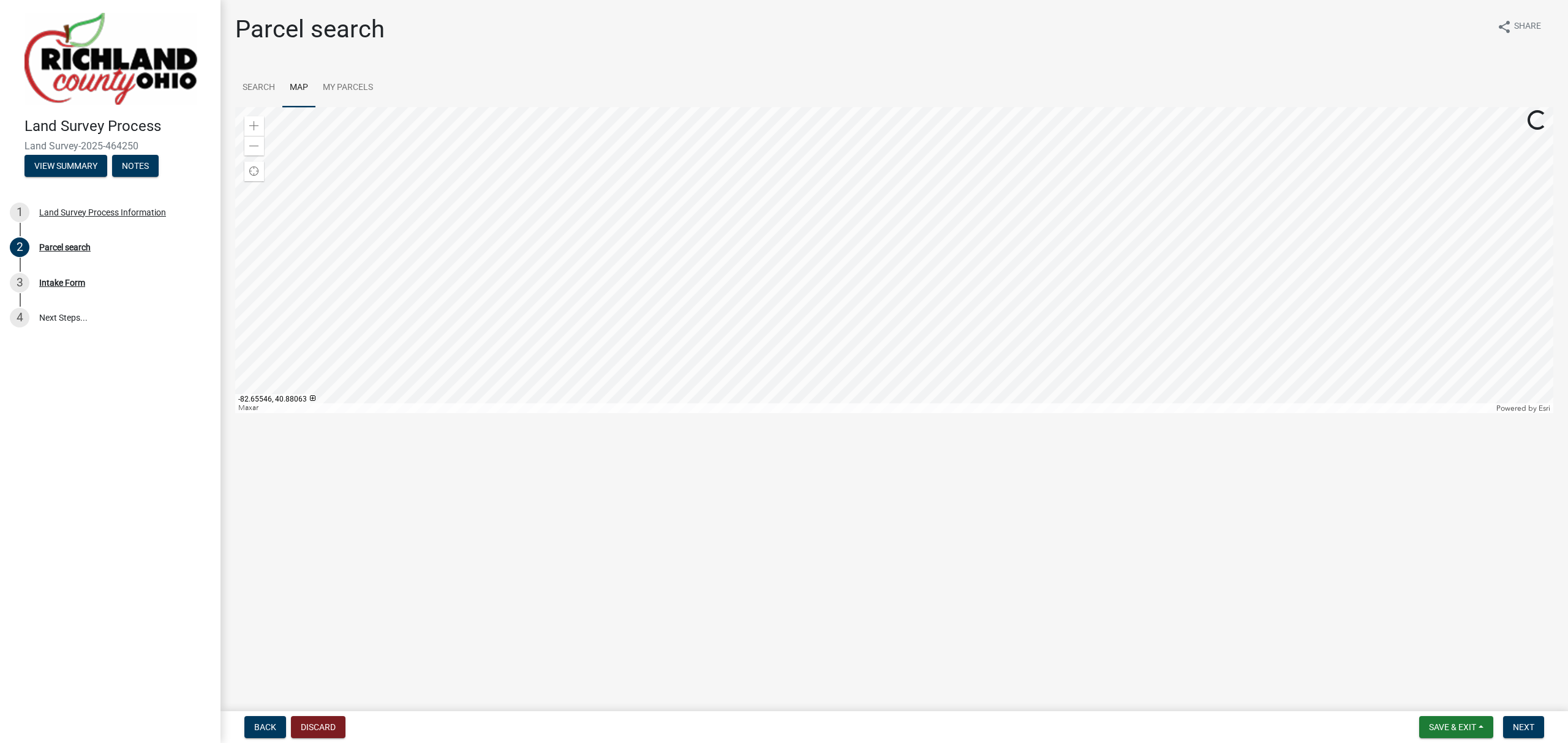
click at [886, 189] on div at bounding box center [895, 260] width 1318 height 306
click at [999, 107] on div at bounding box center [895, 260] width 1318 height 306
click at [861, 165] on div at bounding box center [895, 260] width 1318 height 306
click at [258, 122] on span at bounding box center [254, 126] width 9 height 9
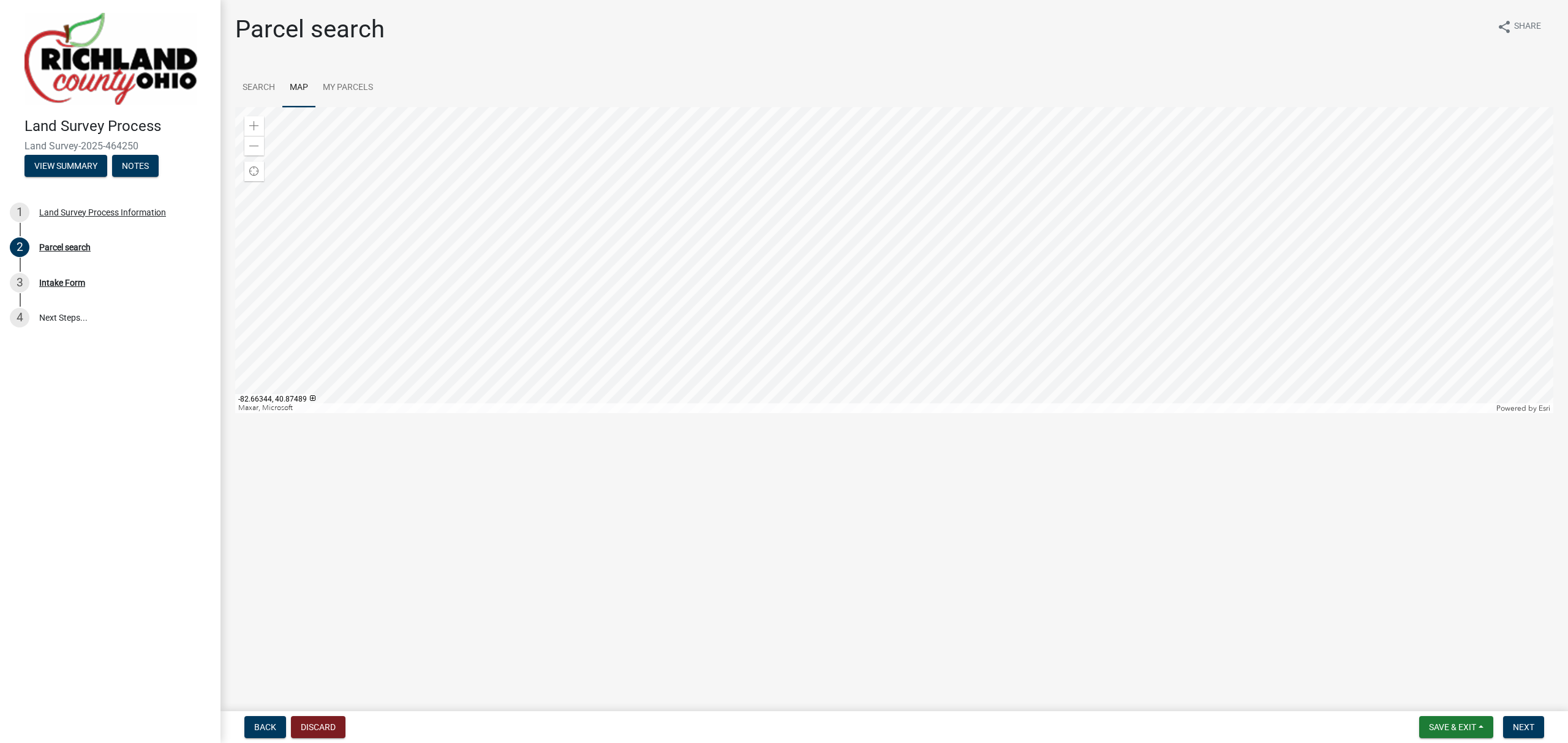
click at [904, 157] on div at bounding box center [895, 260] width 1318 height 306
click at [750, 409] on div at bounding box center [895, 260] width 1318 height 306
click at [686, 289] on div at bounding box center [895, 260] width 1318 height 306
click at [252, 122] on span at bounding box center [254, 126] width 9 height 9
click at [636, 304] on div at bounding box center [895, 260] width 1318 height 306
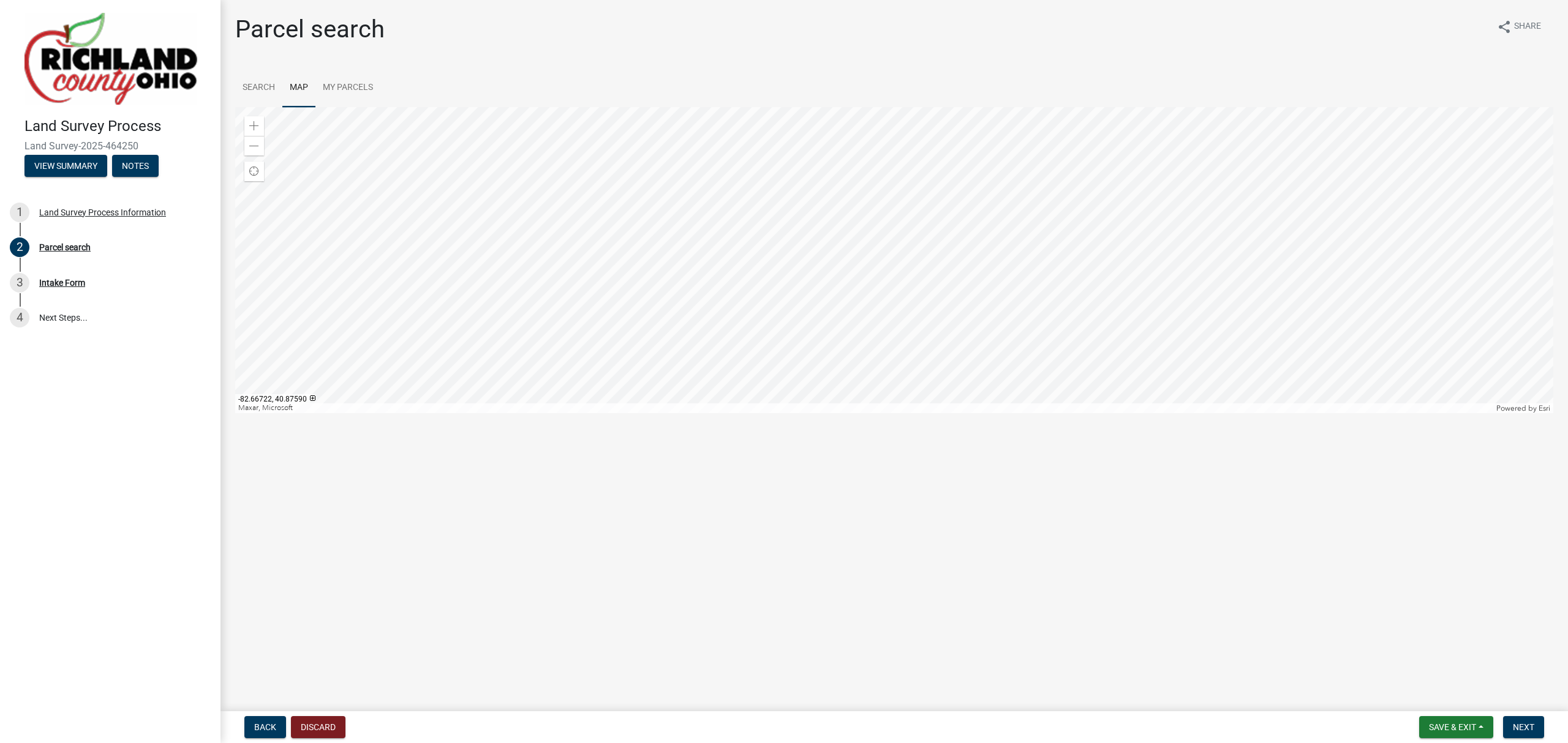
click at [613, 244] on div at bounding box center [895, 260] width 1318 height 306
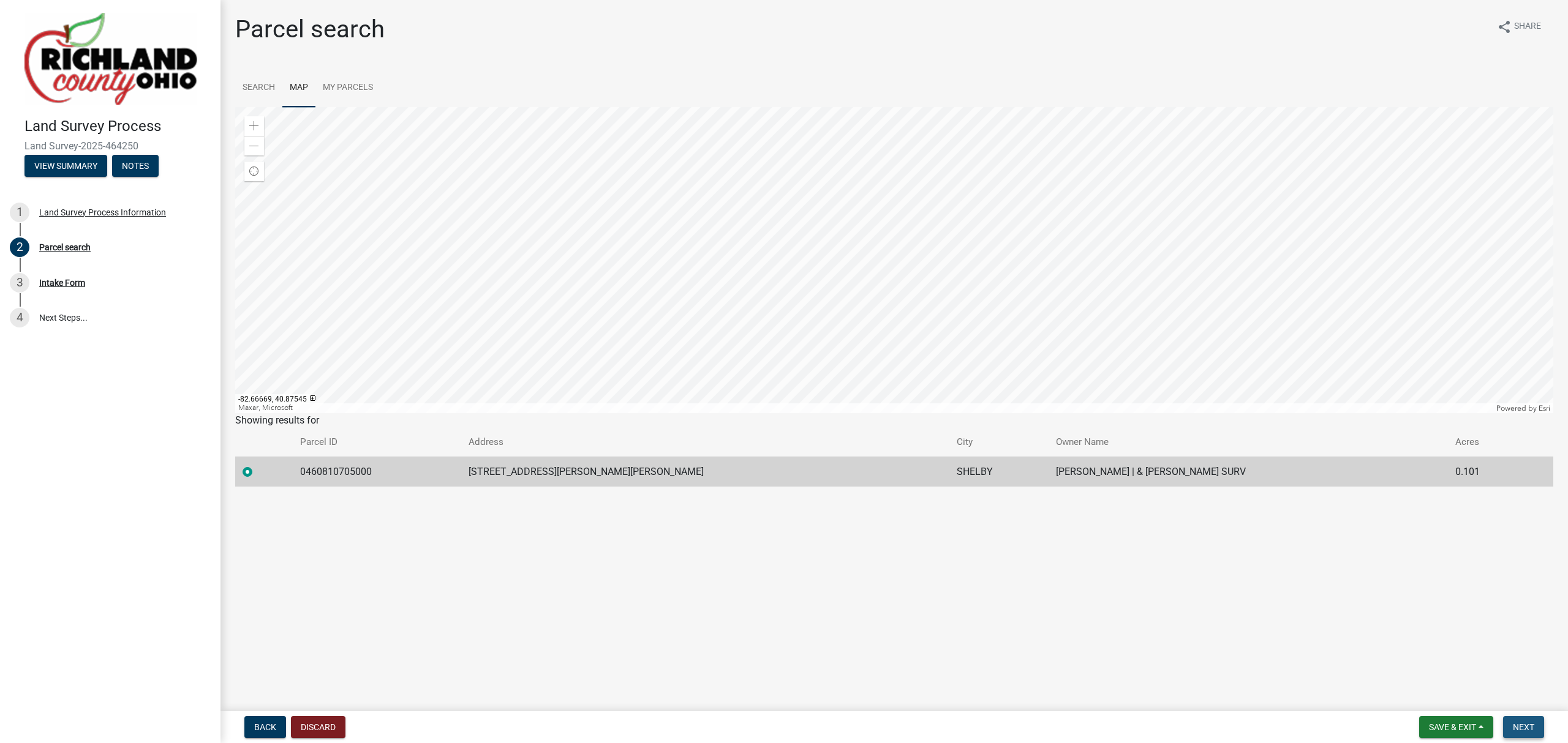
click at [1531, 728] on span "Next" at bounding box center [1523, 727] width 22 height 9
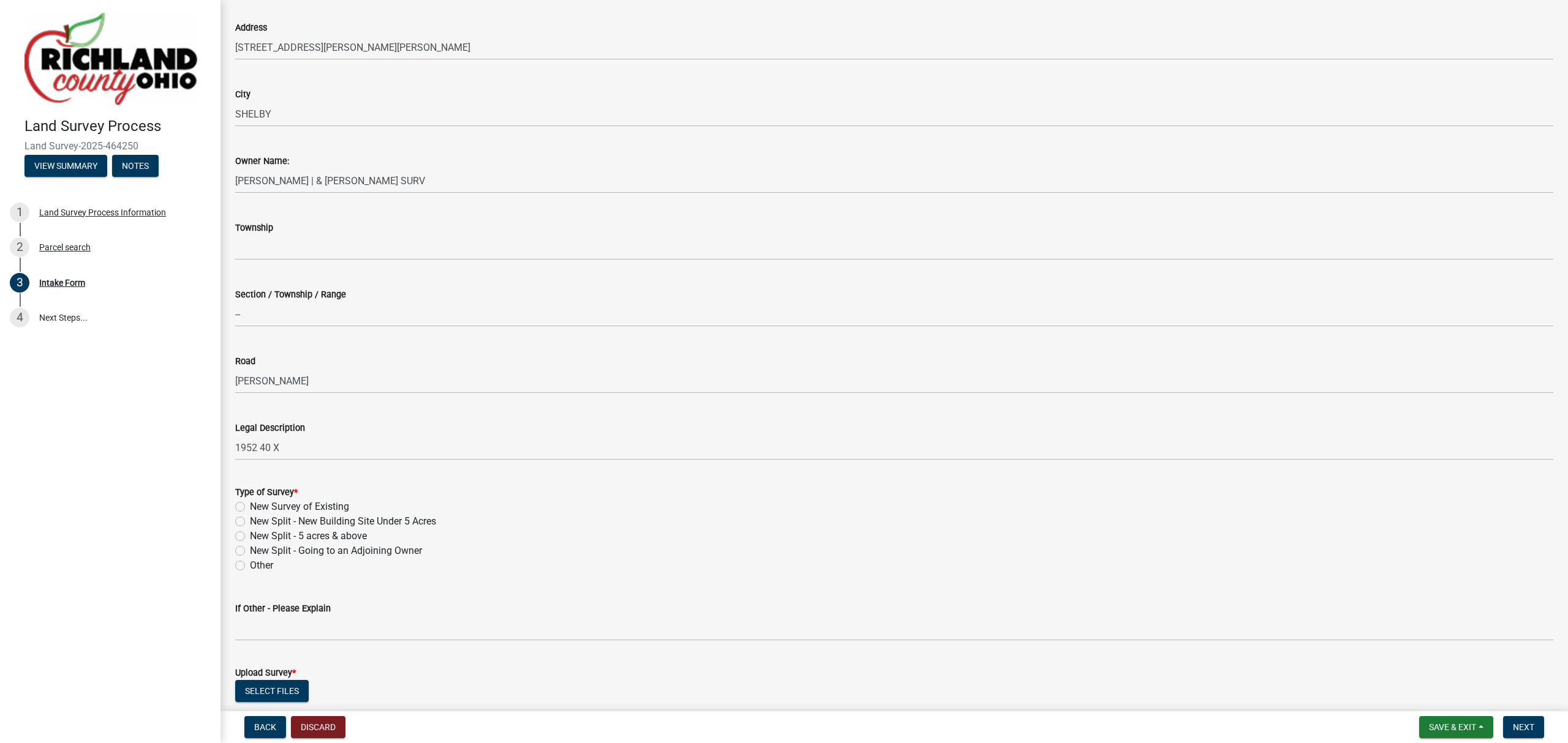
scroll to position [163, 0]
click at [262, 562] on label "Other" at bounding box center [261, 563] width 23 height 15
click at [258, 562] on input "Other" at bounding box center [253, 559] width 8 height 8
radio input "true"
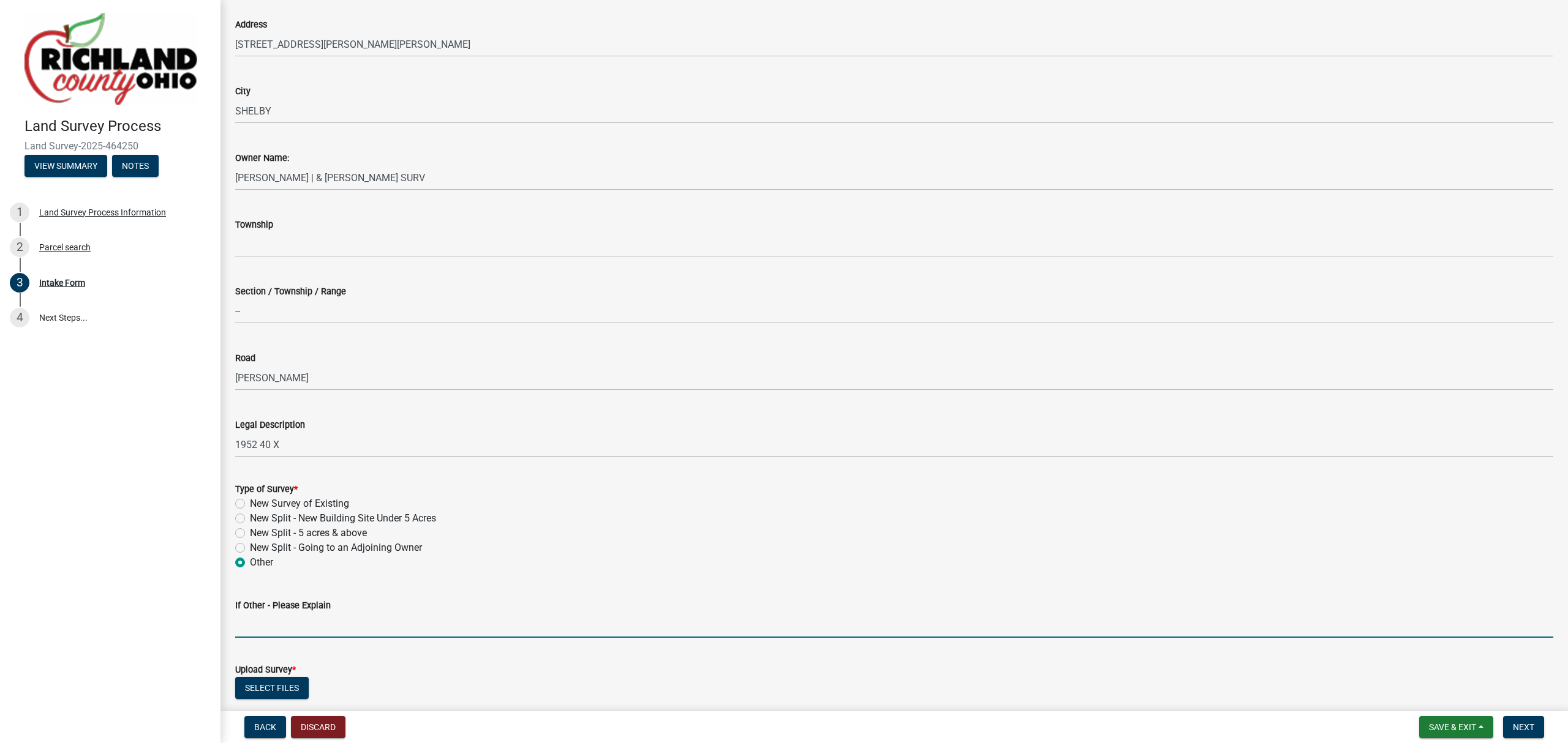
click at [276, 625] on input "If Other - Please Explain" at bounding box center [895, 625] width 1318 height 25
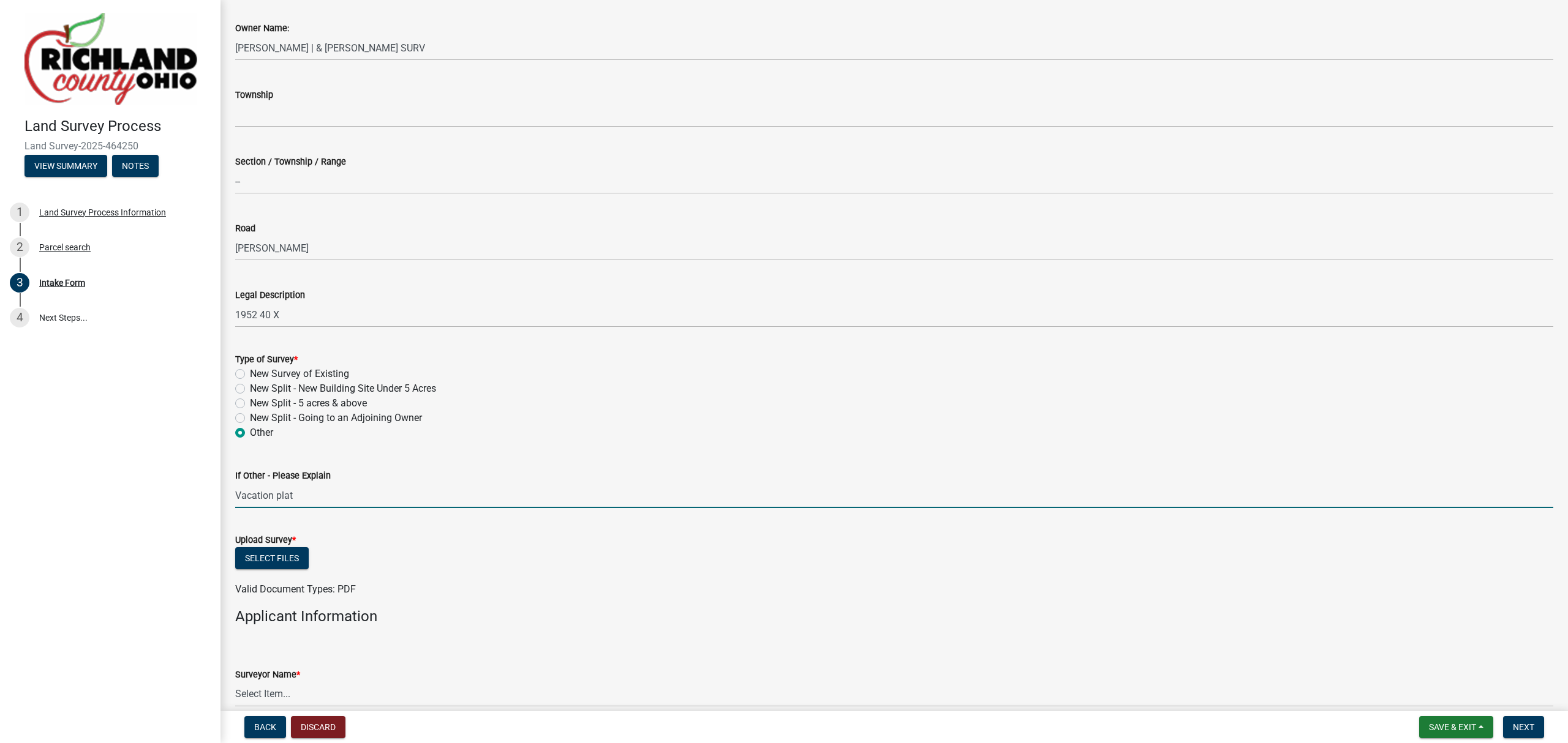
scroll to position [326, 0]
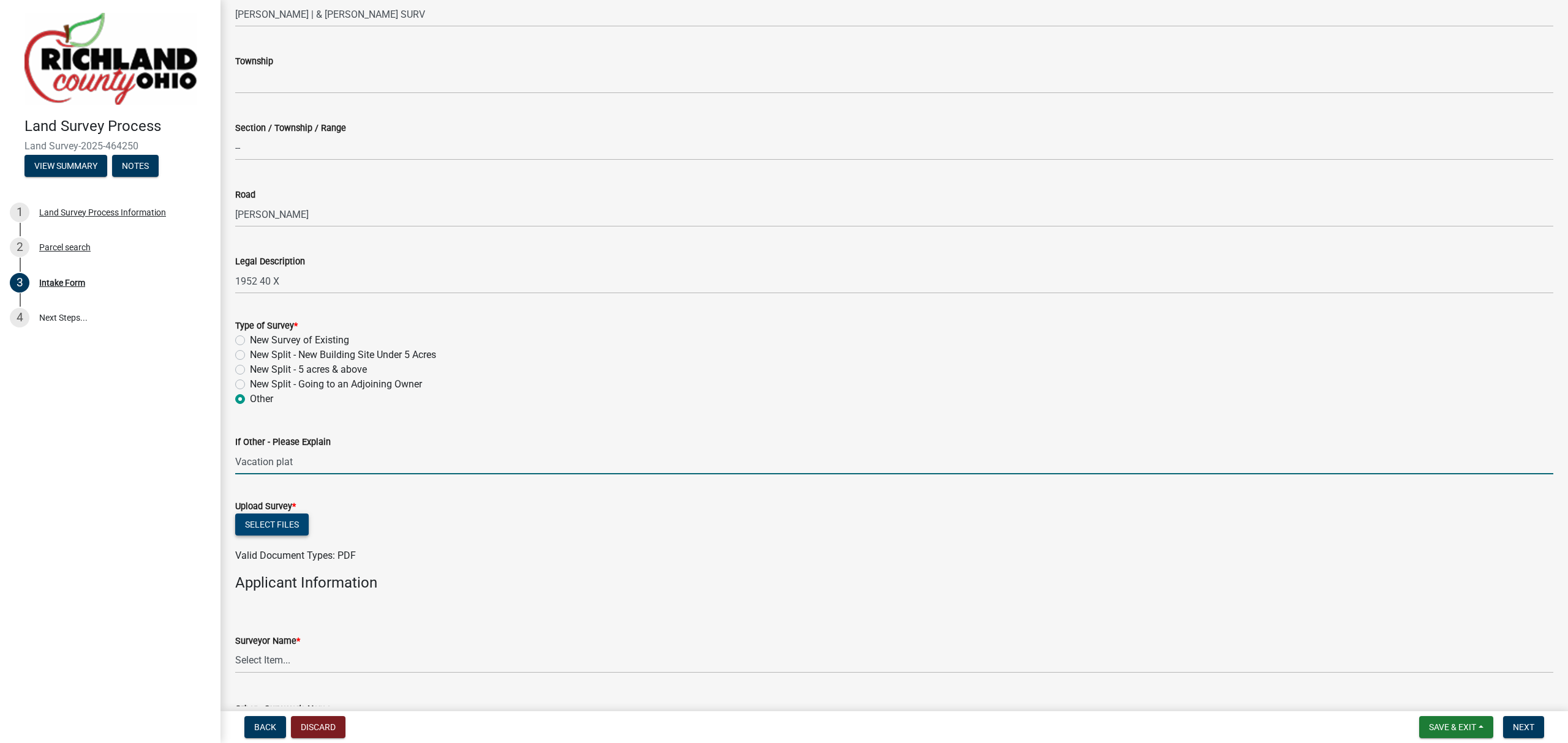
type input "Vacation plat"
click at [270, 530] on button "Select files" at bounding box center [272, 525] width 74 height 22
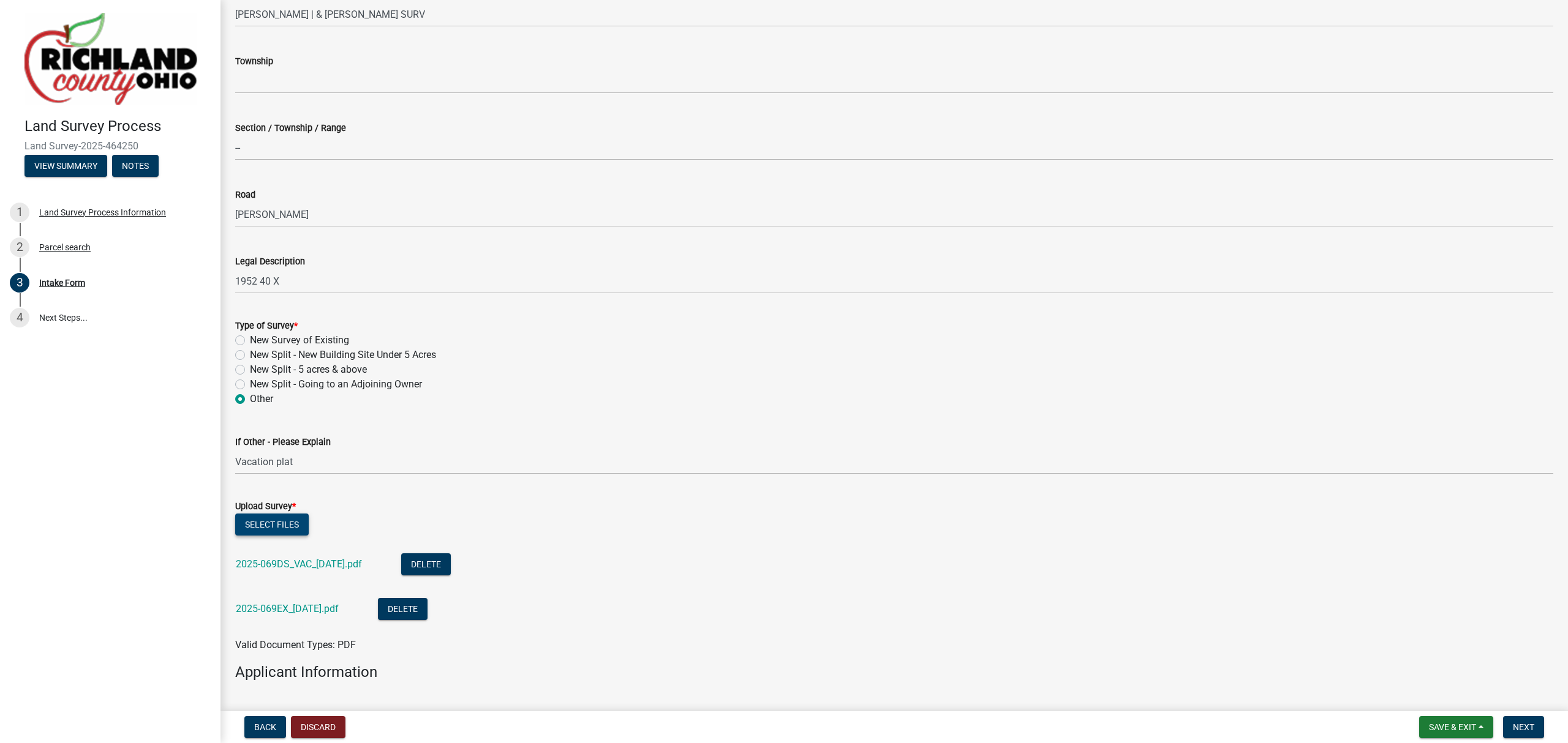
scroll to position [571, 0]
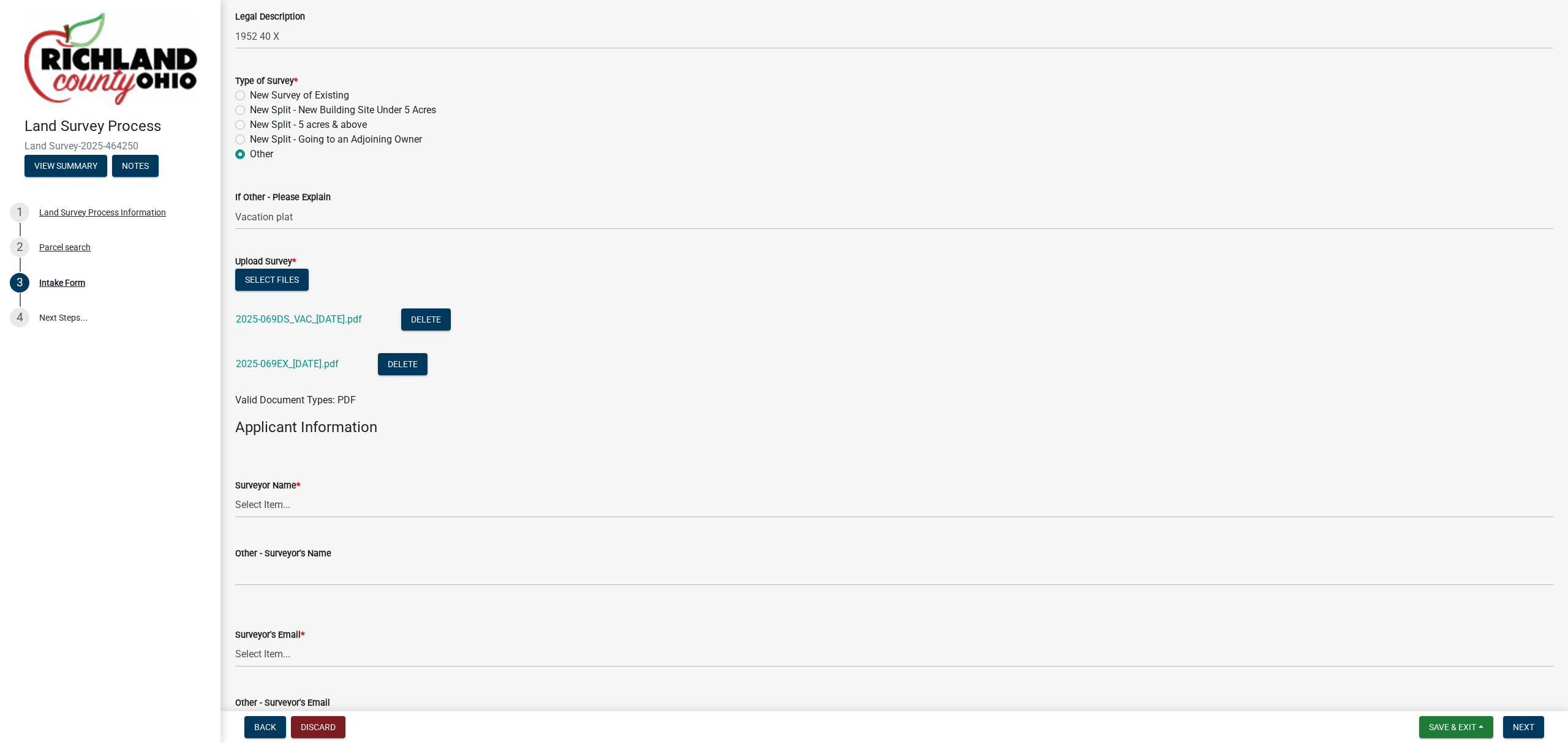
click at [324, 487] on div "Surveyor Name *" at bounding box center [895, 486] width 1318 height 15
click at [324, 497] on select "Select Item... [PERSON_NAME], [PERSON_NAME], [PERSON_NAME], [PERSON_NAME], [PER…" at bounding box center [895, 505] width 1318 height 25
click at [236, 493] on select "Select Item... [PERSON_NAME], [PERSON_NAME], [PERSON_NAME], [PERSON_NAME], [PER…" at bounding box center [895, 505] width 1318 height 25
select select "7b47133c-cc1d-4ae1-826f-23734389caf2"
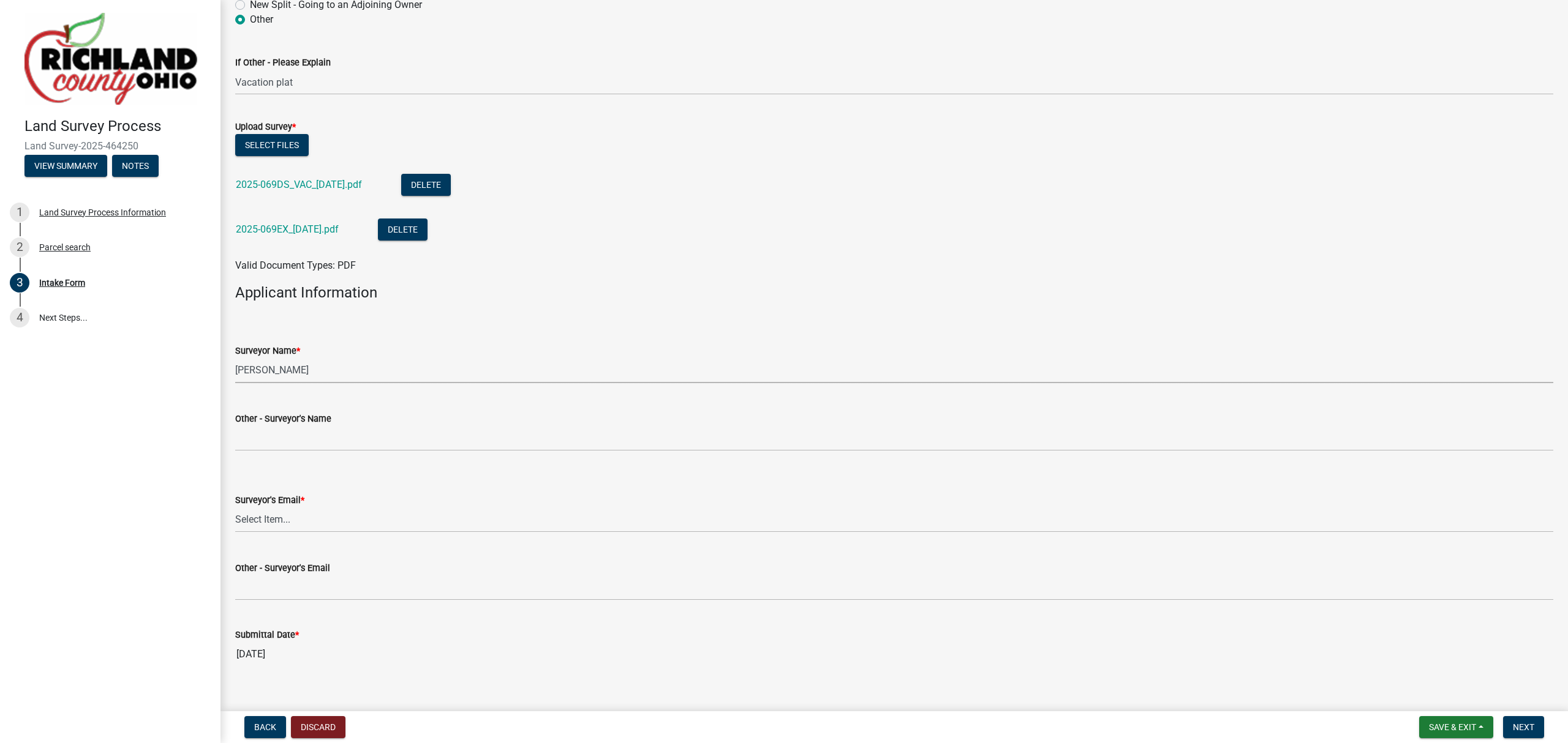
scroll to position [723, 0]
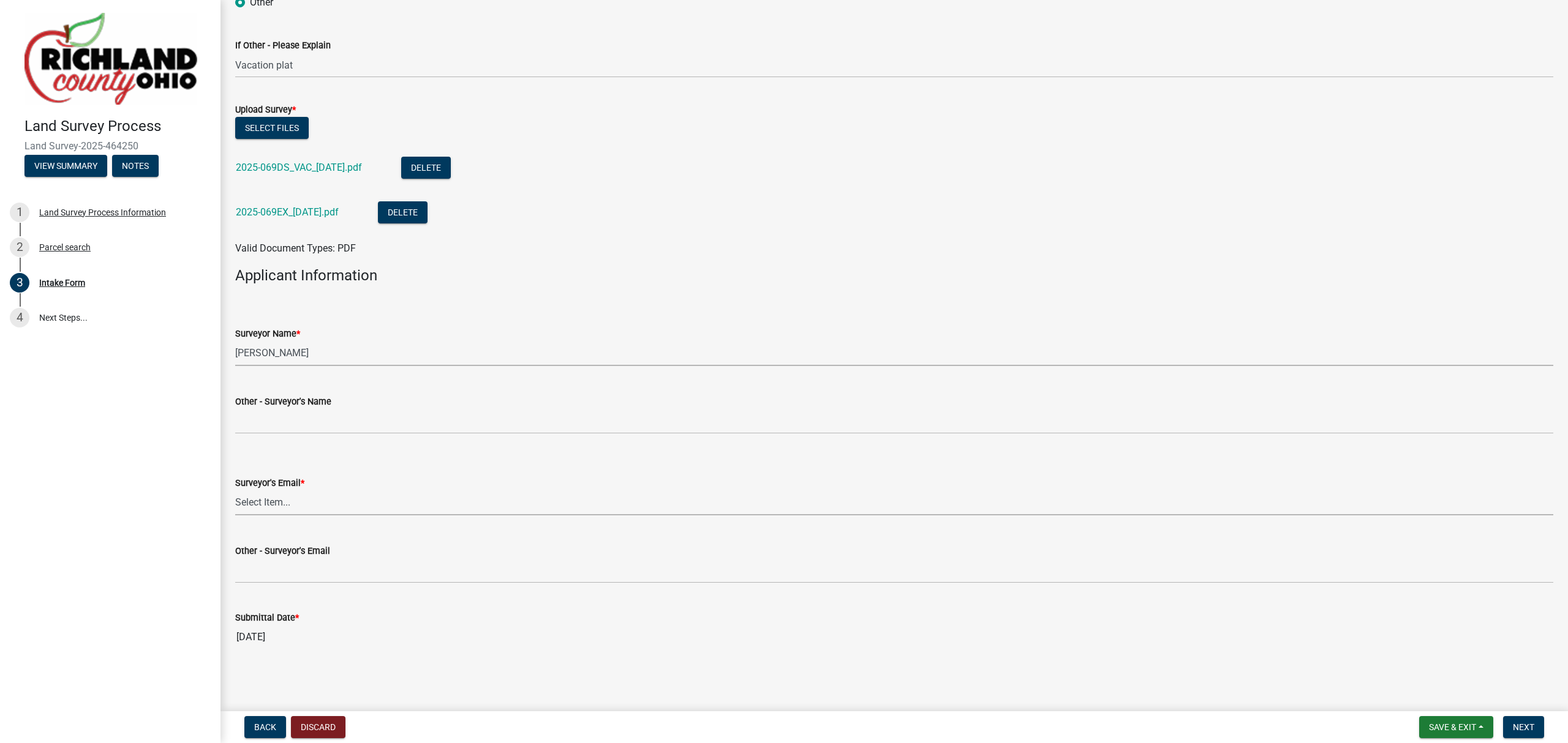
click at [309, 495] on select "Select Item... [EMAIL_ADDRESS][DOMAIN_NAME] [EMAIL_ADDRESS][DOMAIN_NAME] [EMAIL…" at bounding box center [895, 503] width 1318 height 25
click at [236, 491] on select "Select Item... [EMAIL_ADDRESS][DOMAIN_NAME] [EMAIL_ADDRESS][DOMAIN_NAME] [EMAIL…" at bounding box center [895, 503] width 1318 height 25
select select "f2d55033-5569-4fff-92a2-440fd2ab0b2e"
click at [1522, 724] on span "Next" at bounding box center [1523, 727] width 22 height 9
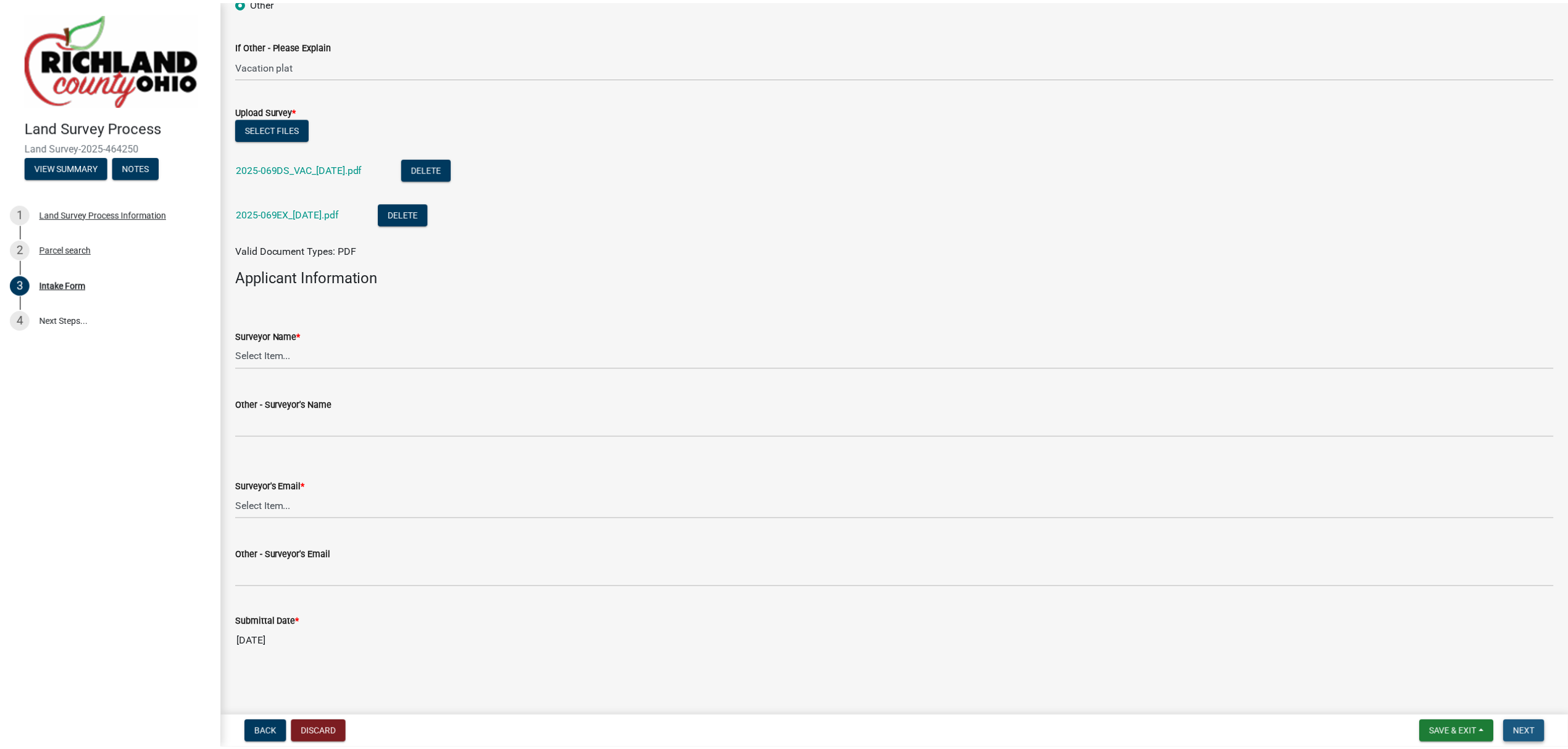
scroll to position [0, 0]
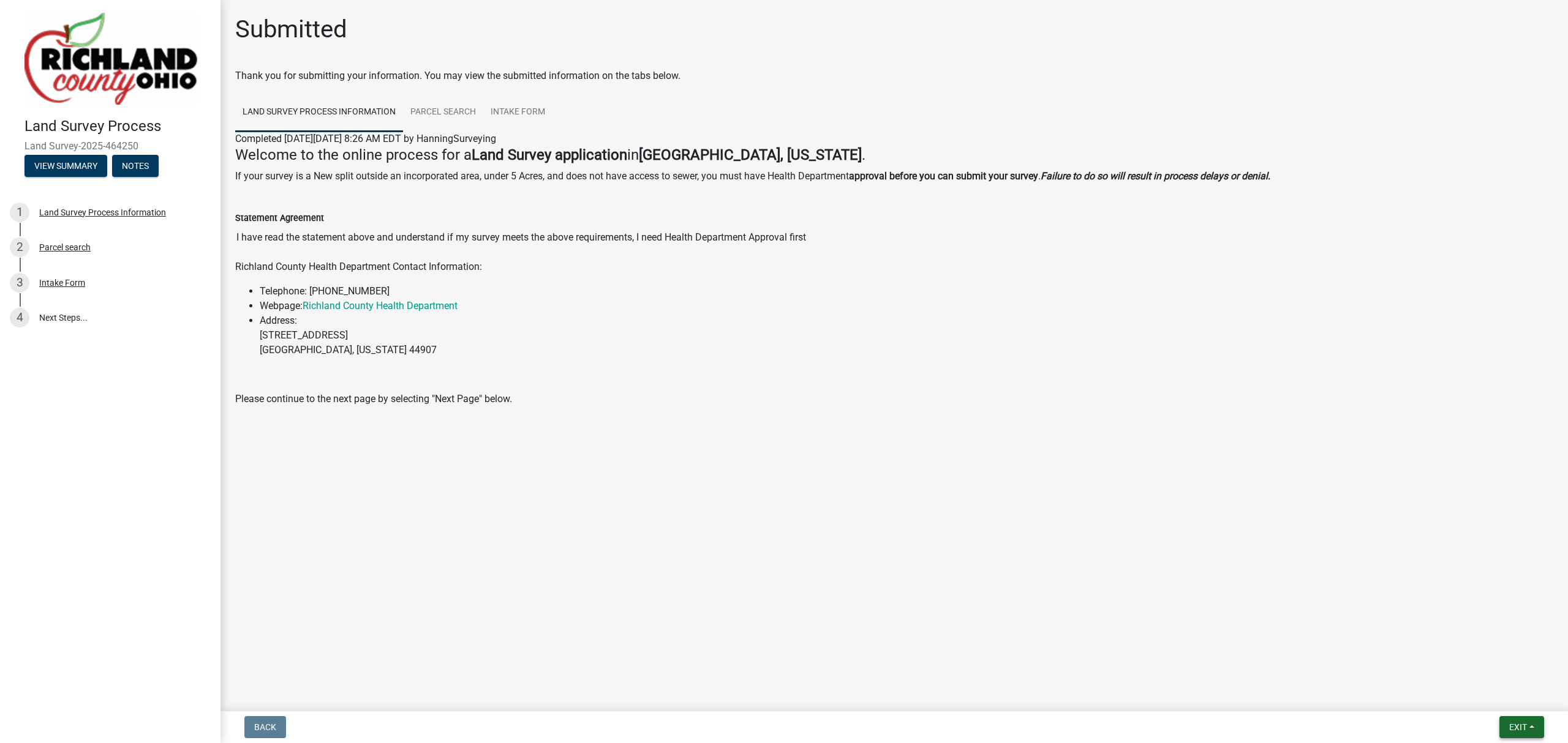
click at [1510, 728] on span "Exit" at bounding box center [1518, 727] width 18 height 9
click at [1495, 691] on button "Save & Exit" at bounding box center [1494, 695] width 98 height 29
